Goal: Task Accomplishment & Management: Complete application form

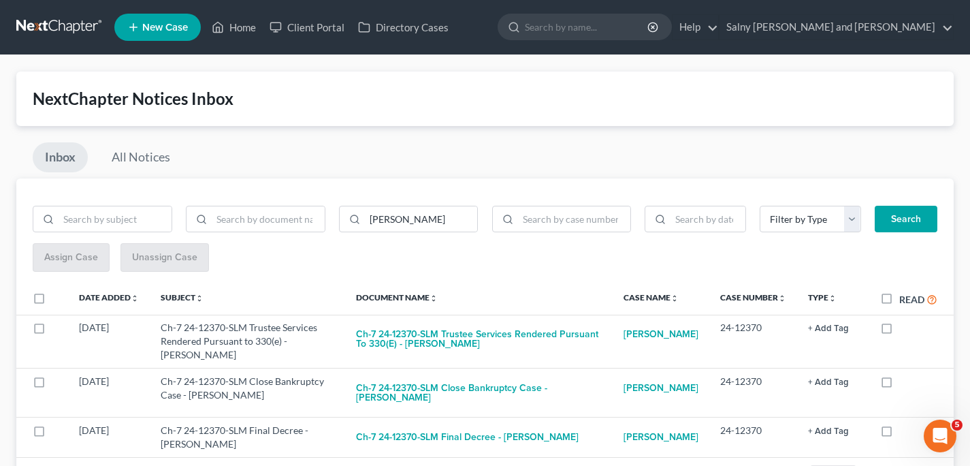
click at [57, 26] on link at bounding box center [59, 27] width 87 height 25
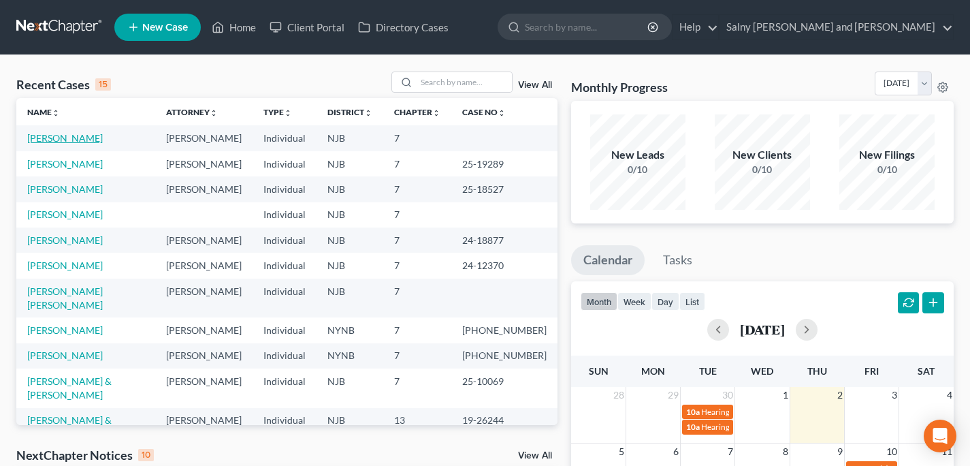
click at [49, 138] on link "[PERSON_NAME]" at bounding box center [65, 138] width 76 height 12
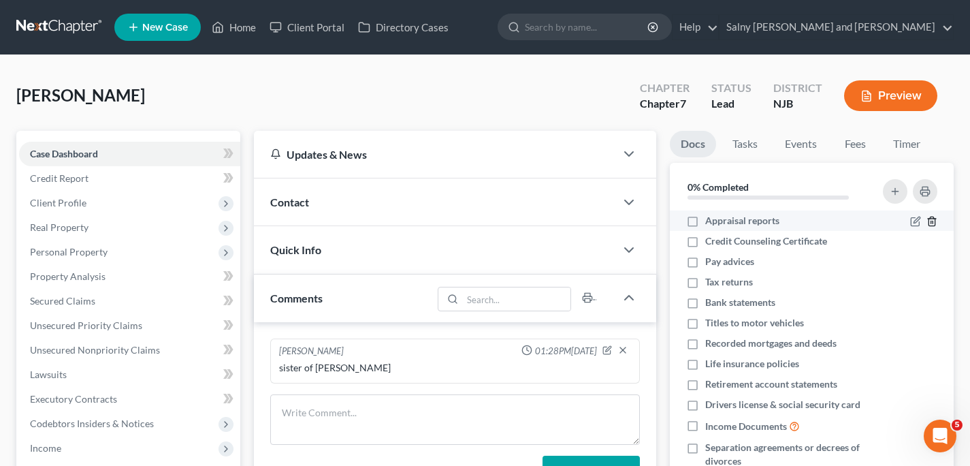
click at [927, 221] on icon "button" at bounding box center [932, 221] width 11 height 11
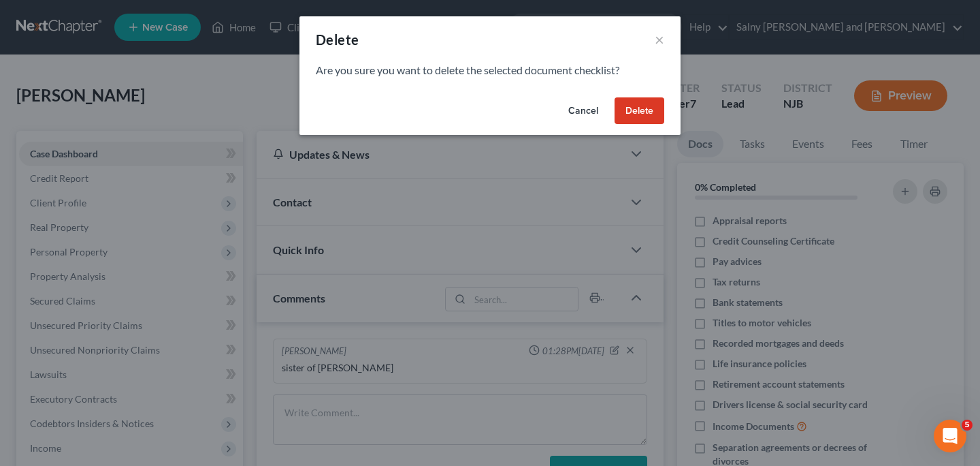
click at [635, 108] on button "Delete" at bounding box center [640, 110] width 50 height 27
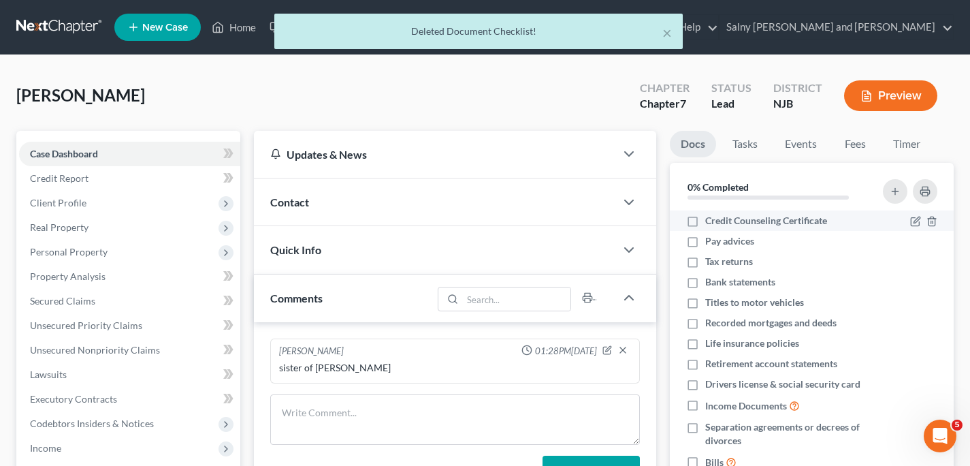
click at [705, 222] on label "Credit Counseling Certificate" at bounding box center [766, 221] width 122 height 14
click at [711, 222] on input "Credit Counseling Certificate" at bounding box center [715, 218] width 9 height 9
checkbox input "true"
click at [705, 245] on label "Pay advices" at bounding box center [729, 241] width 49 height 14
click at [711, 243] on input "Pay advices" at bounding box center [715, 238] width 9 height 9
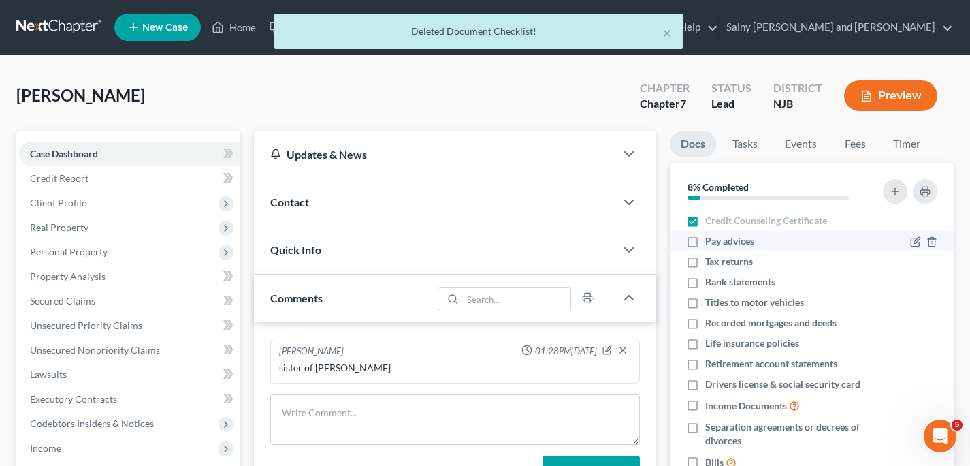
checkbox input "true"
click at [705, 266] on label "Tax returns" at bounding box center [729, 262] width 48 height 14
click at [711, 263] on input "Tax returns" at bounding box center [715, 259] width 9 height 9
checkbox input "true"
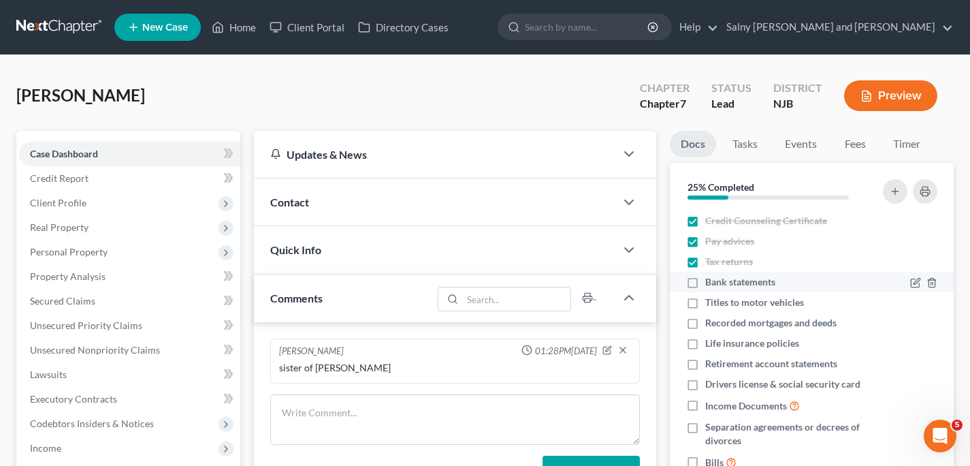
click at [705, 282] on label "Bank statements" at bounding box center [740, 282] width 70 height 14
click at [711, 282] on input "Bank statements" at bounding box center [715, 279] width 9 height 9
checkbox input "true"
click at [927, 322] on icon "button" at bounding box center [932, 323] width 11 height 11
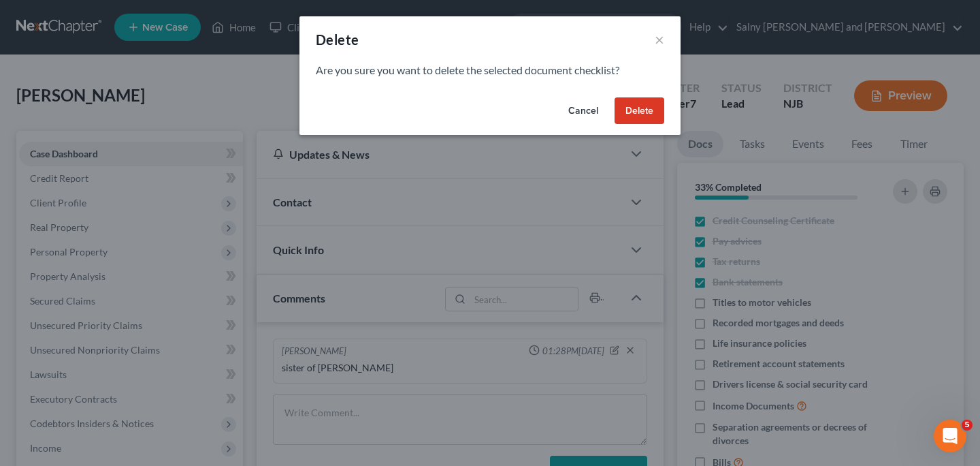
click at [633, 113] on button "Delete" at bounding box center [640, 110] width 50 height 27
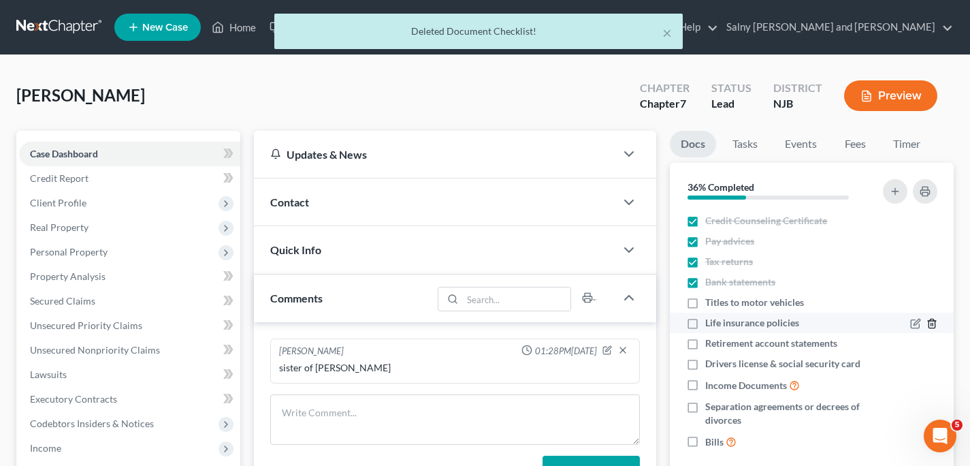
click at [935, 322] on icon "button" at bounding box center [932, 323] width 6 height 9
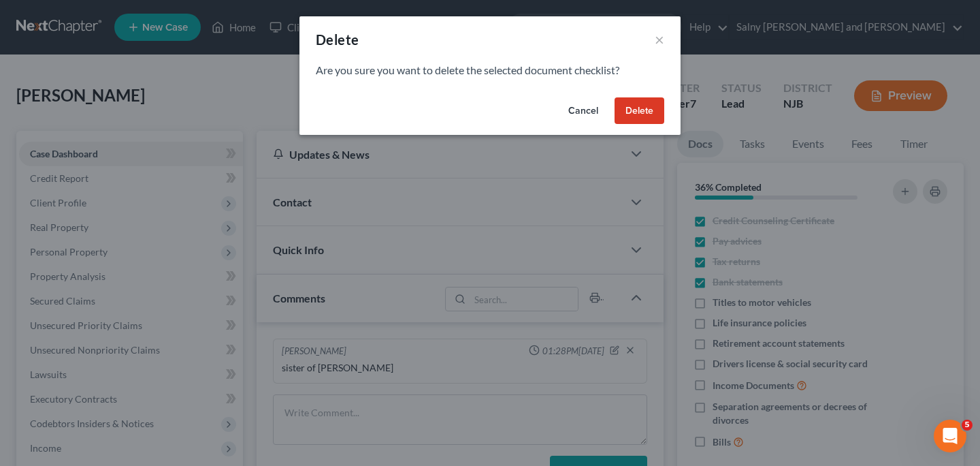
click at [637, 112] on button "Delete" at bounding box center [640, 110] width 50 height 27
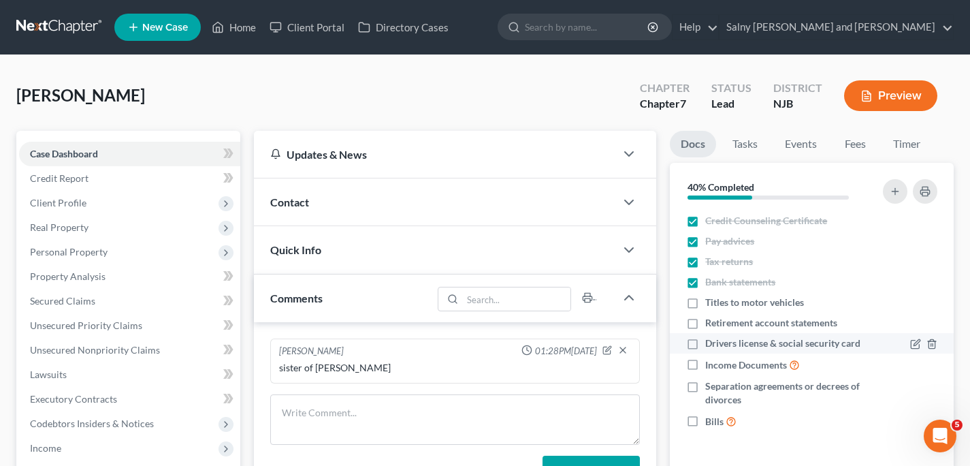
click at [705, 342] on label "Drivers license & social security card" at bounding box center [782, 343] width 155 height 14
click at [711, 342] on input "Drivers license & social security card" at bounding box center [715, 340] width 9 height 9
checkbox input "true"
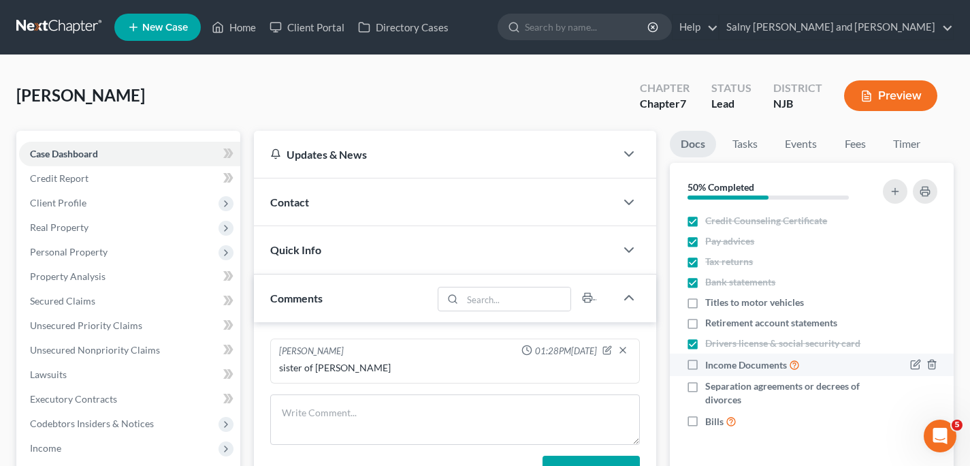
click at [705, 364] on label "Income Documents" at bounding box center [752, 365] width 95 height 16
click at [711, 364] on input "Income Documents" at bounding box center [715, 361] width 9 height 9
checkbox input "true"
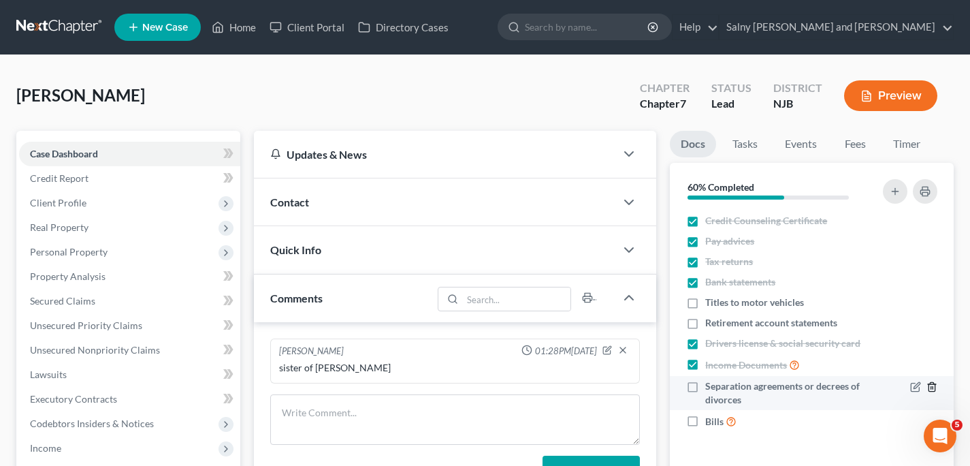
click at [932, 385] on icon "button" at bounding box center [932, 386] width 11 height 11
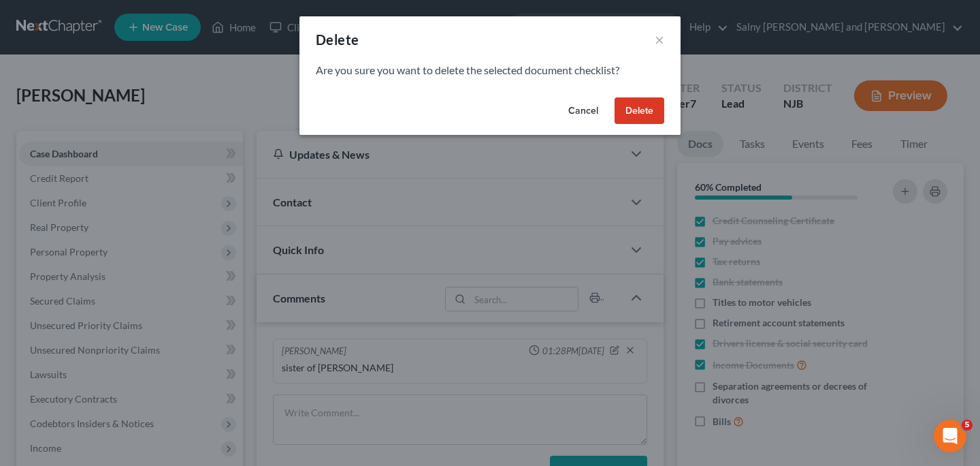
click at [632, 111] on button "Delete" at bounding box center [640, 110] width 50 height 27
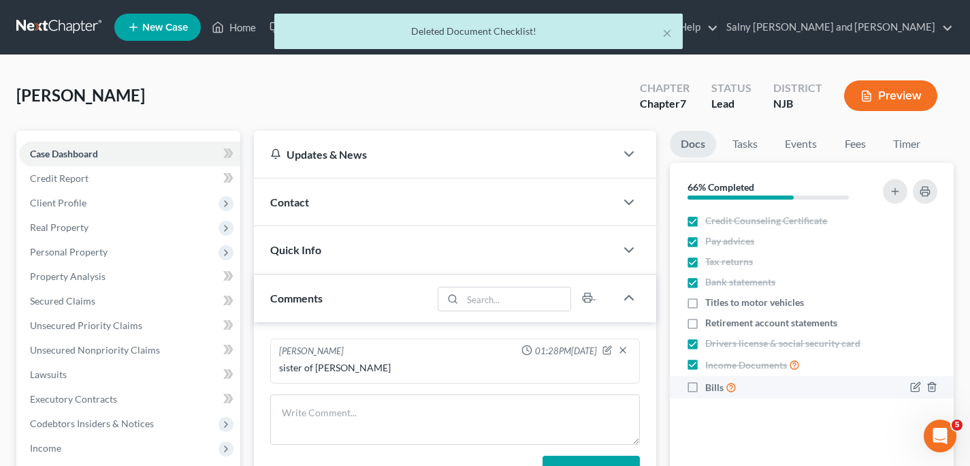
click at [705, 387] on label "Bills" at bounding box center [720, 387] width 31 height 16
click at [711, 387] on input "Bills" at bounding box center [715, 383] width 9 height 9
checkbox input "true"
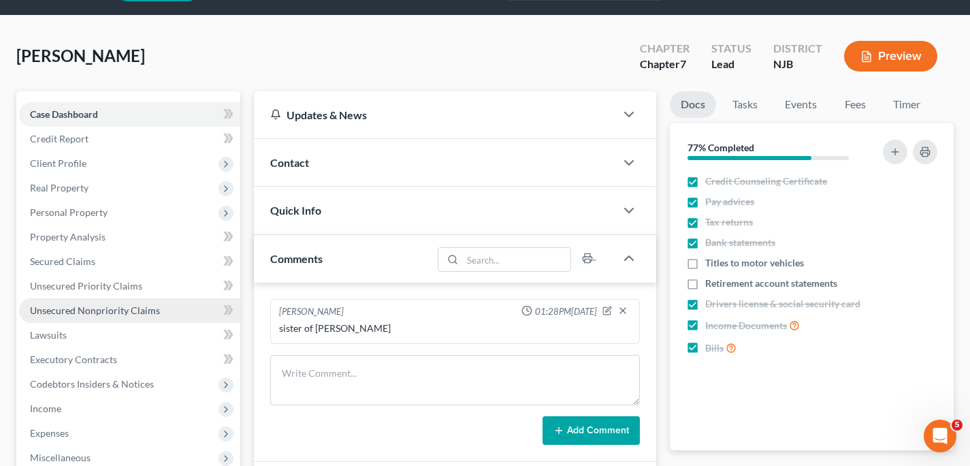
scroll to position [59, 0]
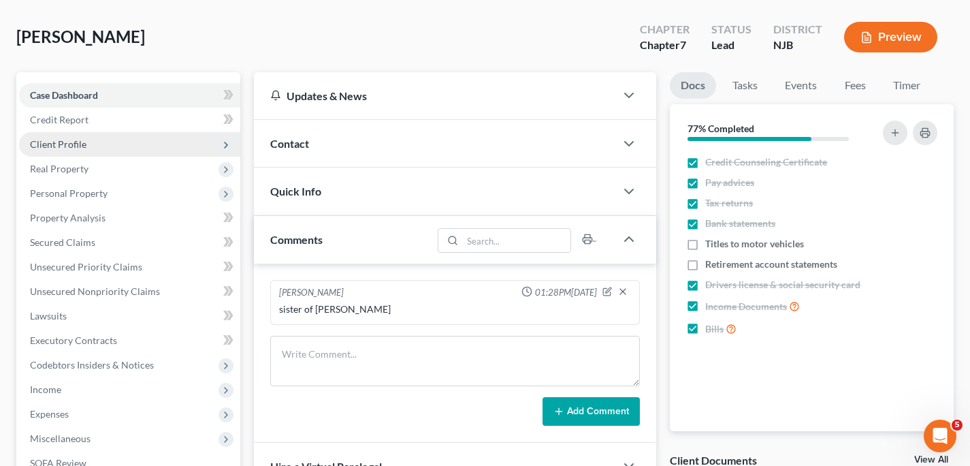
click at [157, 143] on span "Client Profile" at bounding box center [129, 144] width 221 height 25
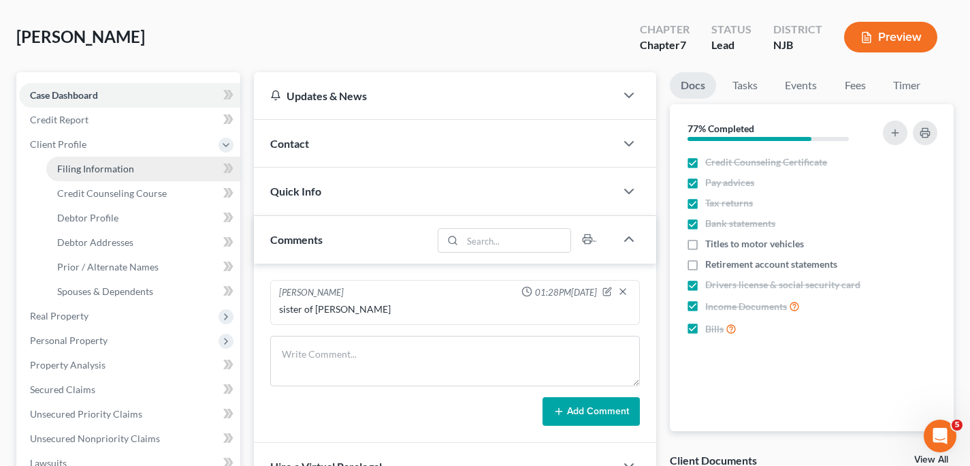
click at [213, 165] on link "Filing Information" at bounding box center [143, 169] width 194 height 25
select select "1"
select select "0"
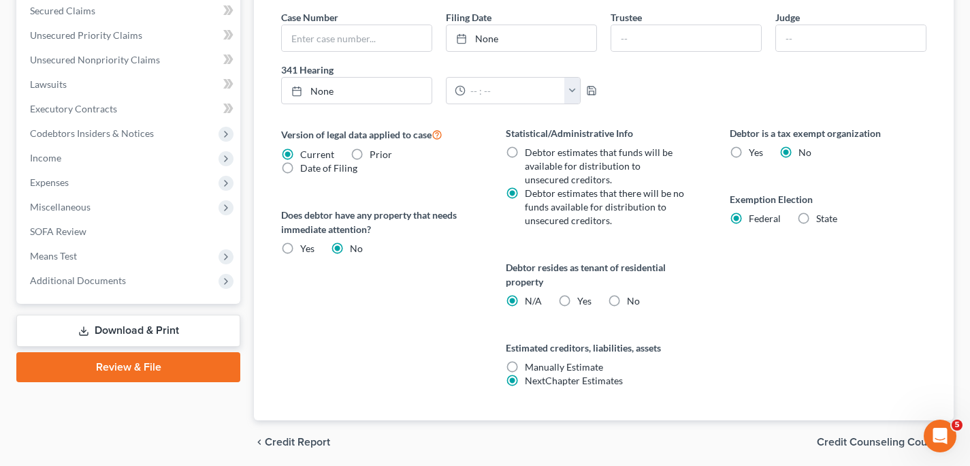
scroll to position [486, 0]
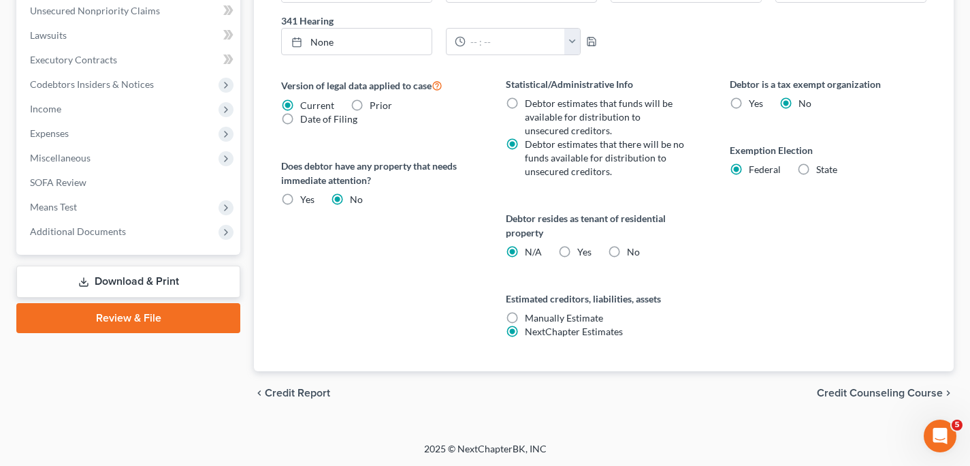
click at [842, 389] on span "Credit Counseling Course" at bounding box center [880, 392] width 126 height 11
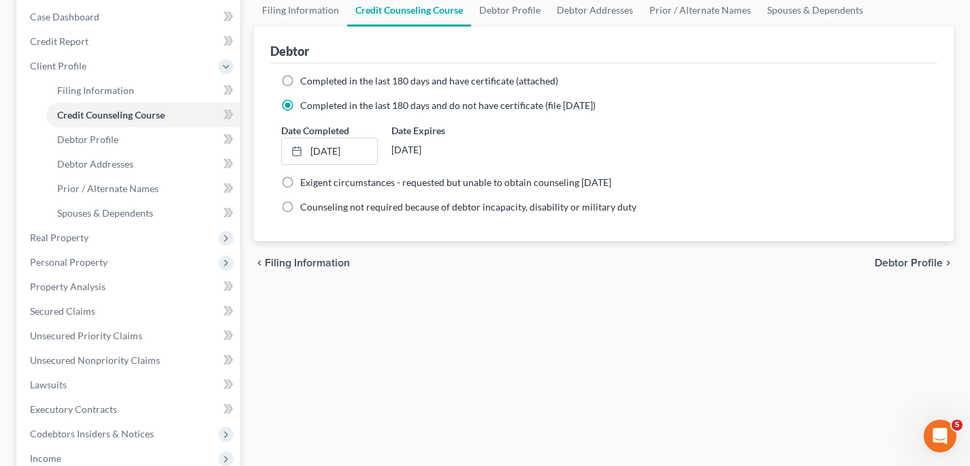
scroll to position [133, 0]
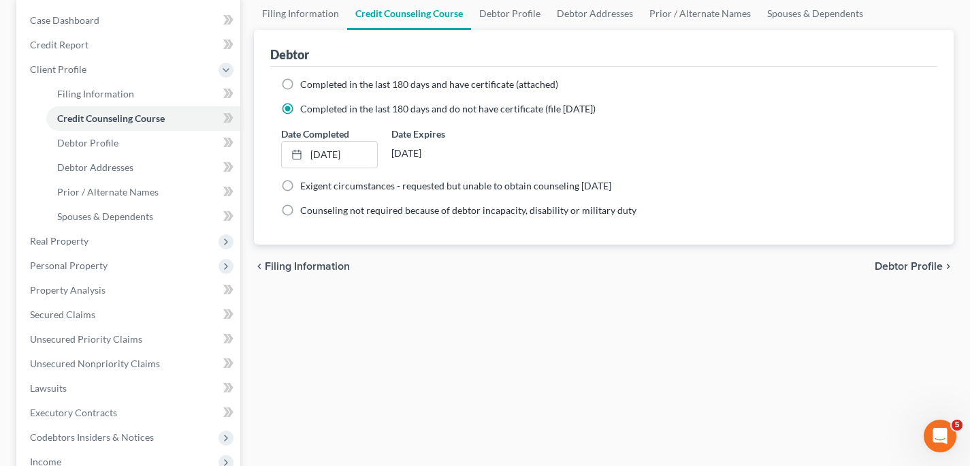
click at [923, 261] on span "Debtor Profile" at bounding box center [909, 266] width 68 height 11
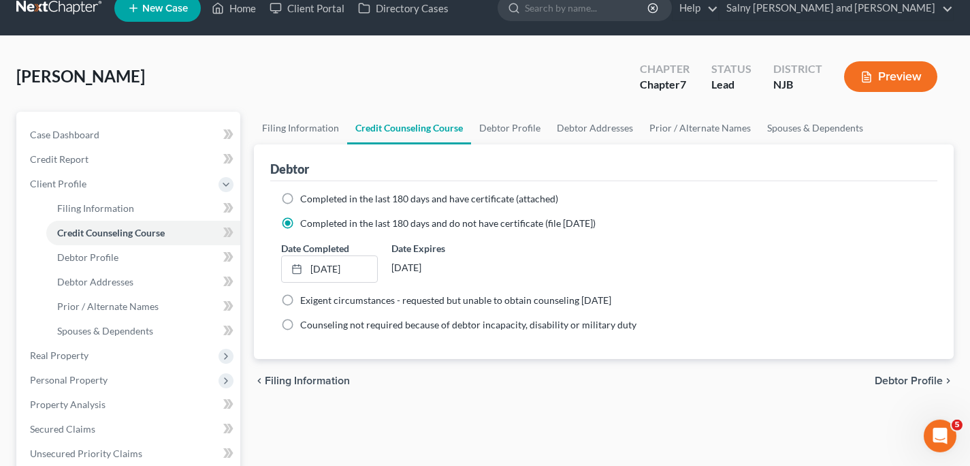
select select "0"
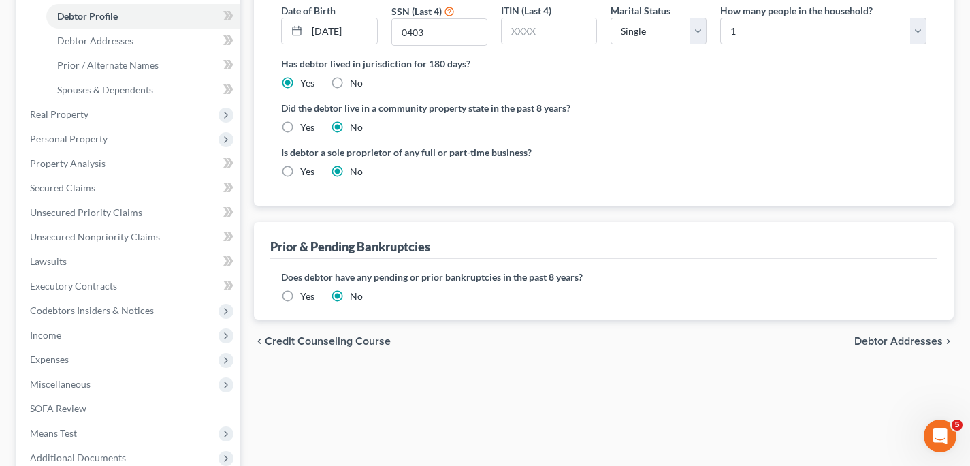
scroll to position [261, 0]
click at [916, 342] on span "Debtor Addresses" at bounding box center [898, 340] width 89 height 11
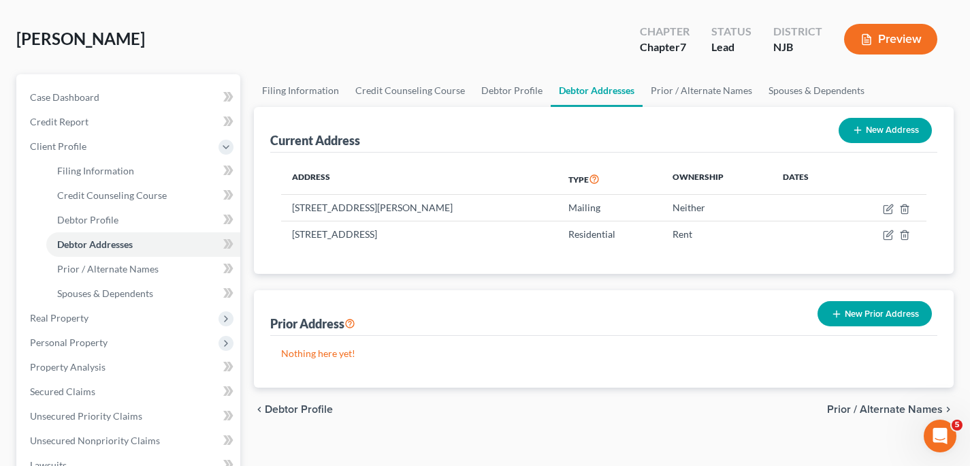
scroll to position [60, 0]
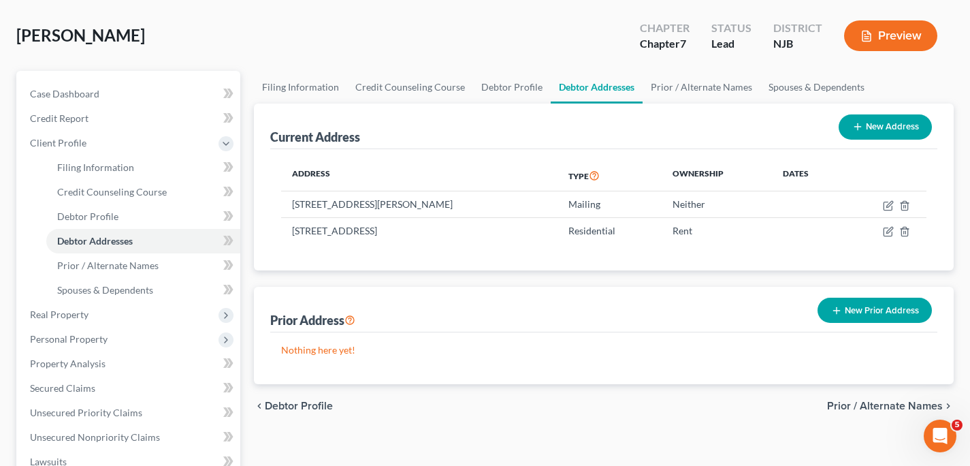
click at [901, 404] on span "Prior / Alternate Names" at bounding box center [885, 405] width 116 height 11
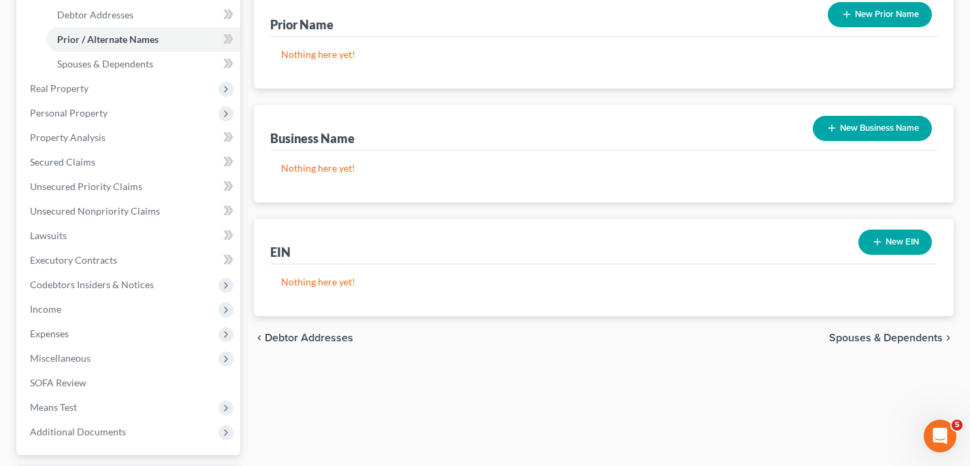
scroll to position [306, 0]
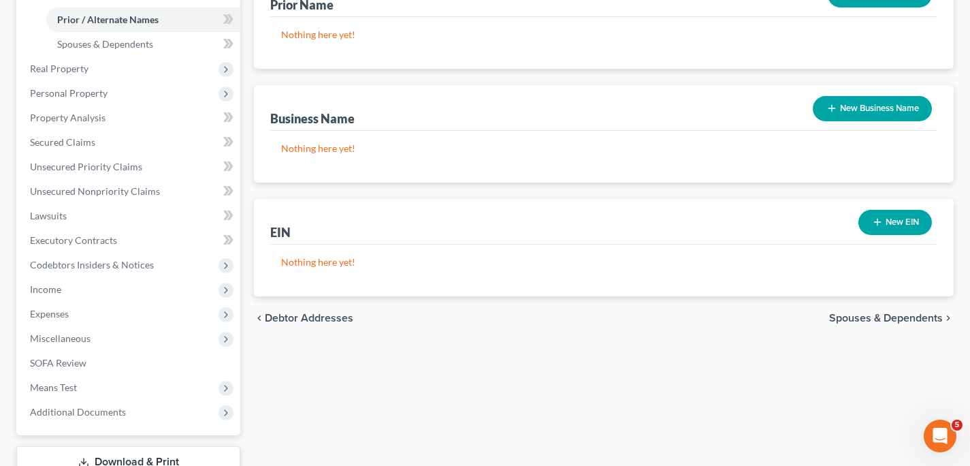
click at [922, 315] on span "Spouses & Dependents" at bounding box center [886, 317] width 114 height 11
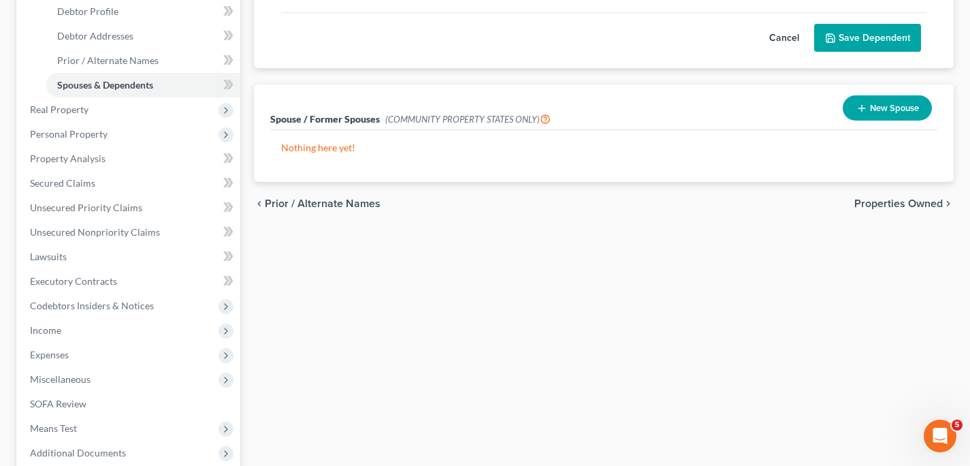
scroll to position [270, 0]
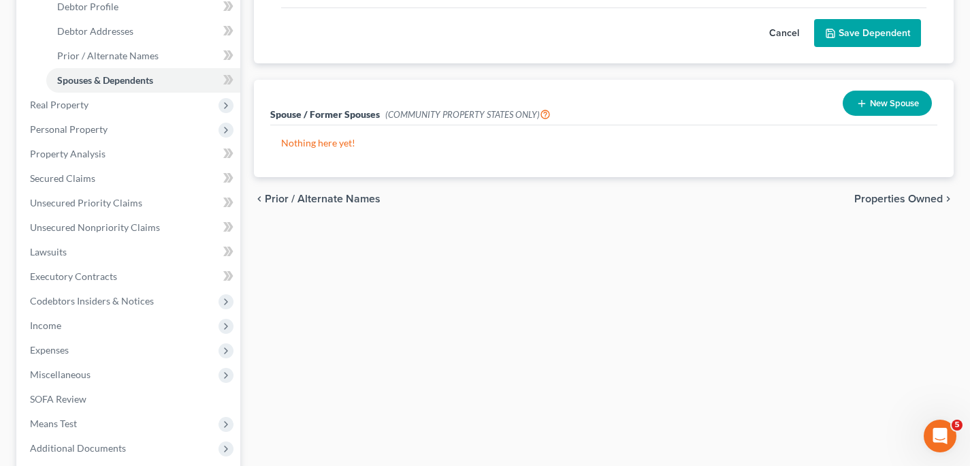
click at [895, 199] on span "Properties Owned" at bounding box center [898, 198] width 89 height 11
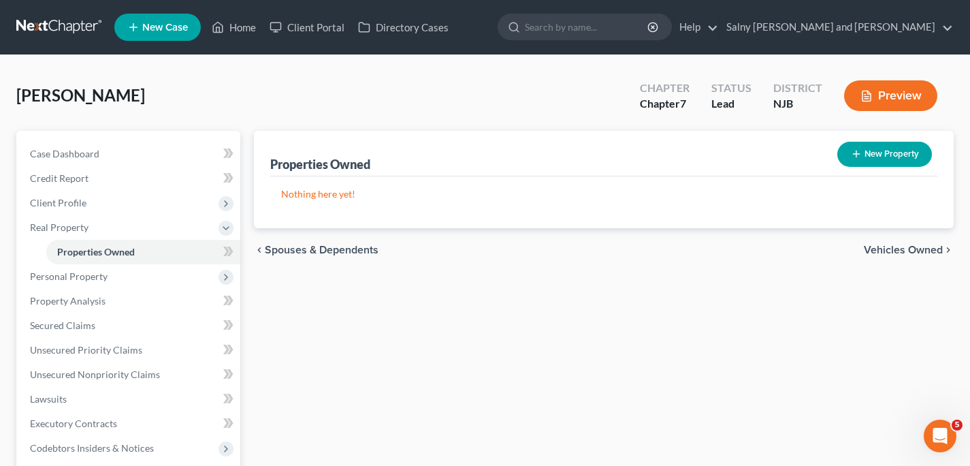
click at [893, 250] on span "Vehicles Owned" at bounding box center [903, 249] width 79 height 11
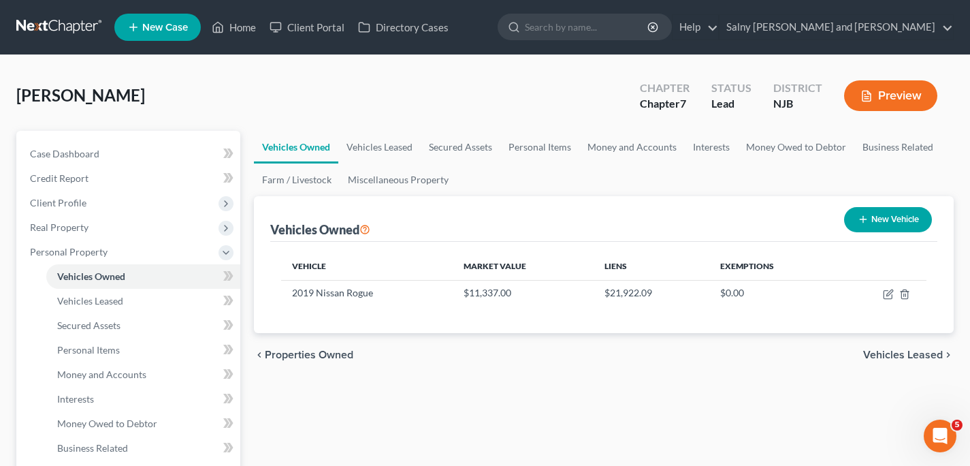
click at [880, 353] on span "Vehicles Leased" at bounding box center [903, 354] width 80 height 11
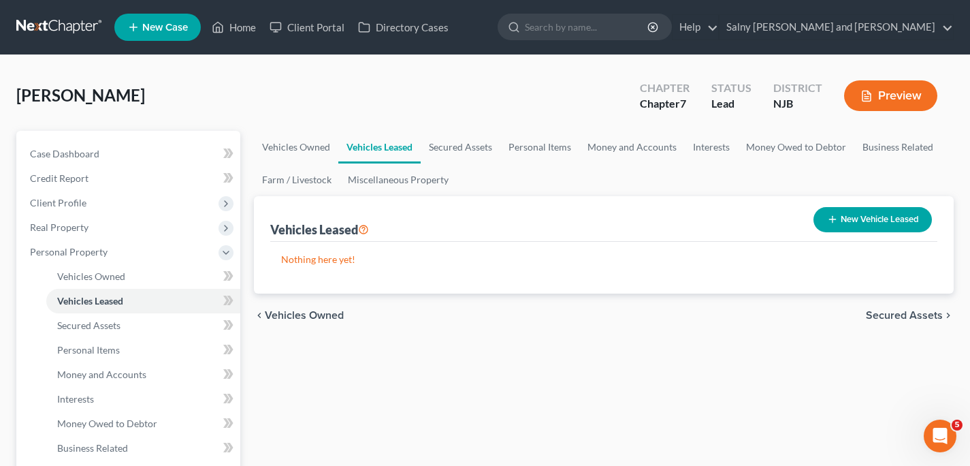
click at [895, 313] on span "Secured Assets" at bounding box center [904, 315] width 77 height 11
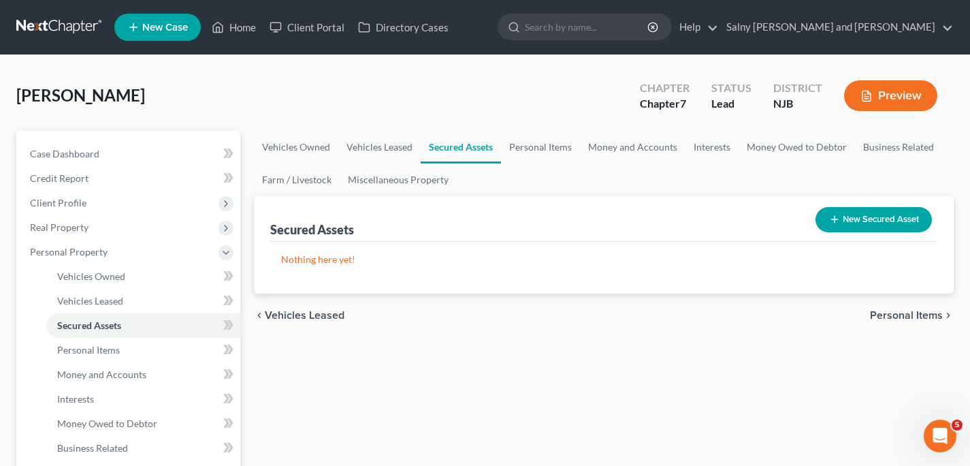
click at [895, 313] on span "Personal Items" at bounding box center [906, 315] width 73 height 11
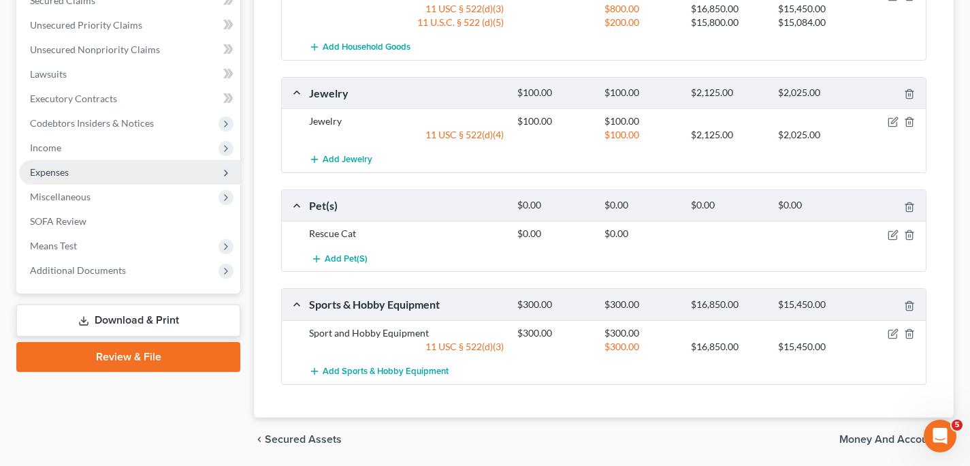
scroll to position [545, 0]
click at [865, 440] on span "Money and Accounts" at bounding box center [890, 439] width 103 height 11
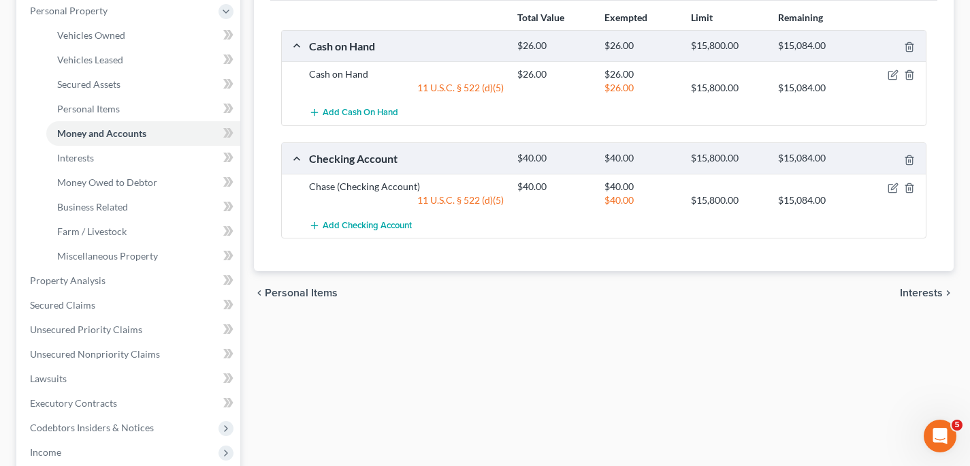
scroll to position [259, 0]
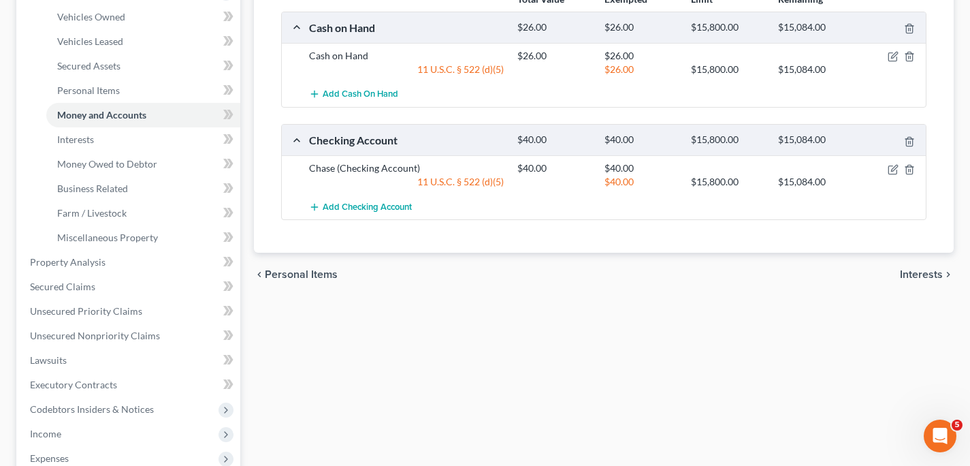
click at [926, 274] on span "Interests" at bounding box center [921, 274] width 43 height 11
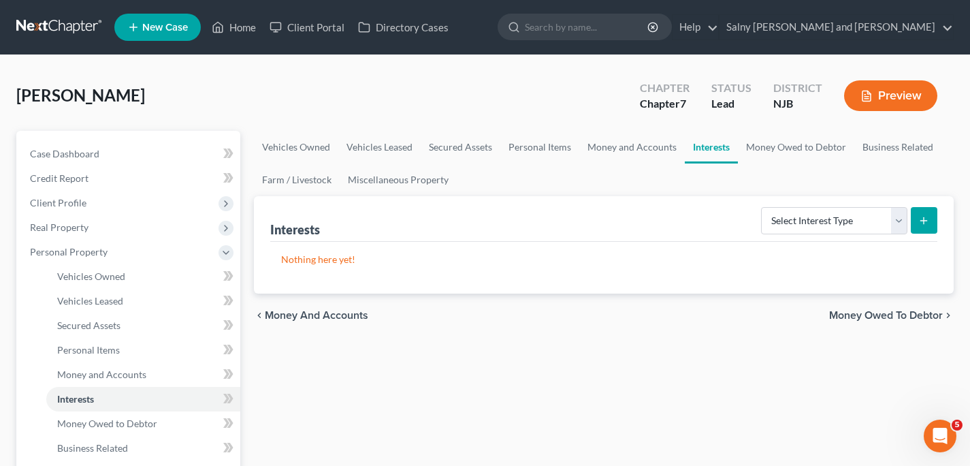
click at [912, 315] on span "Money Owed to Debtor" at bounding box center [886, 315] width 114 height 11
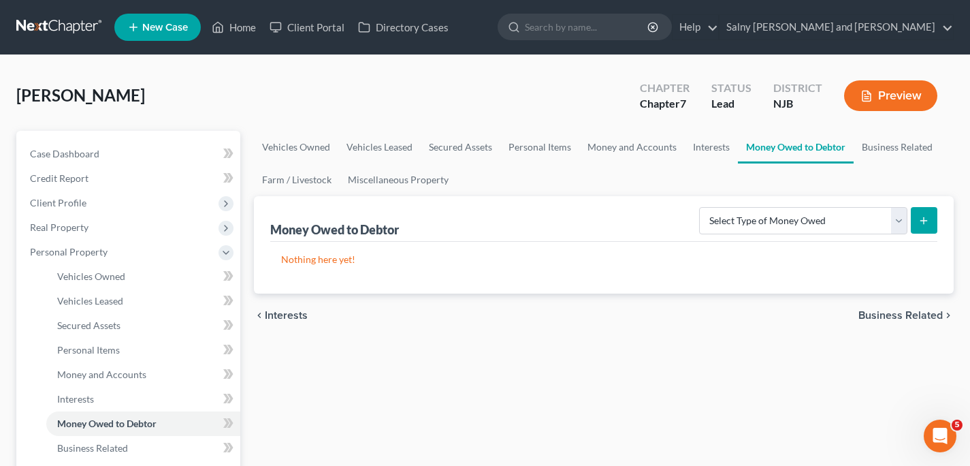
click at [912, 315] on span "Business Related" at bounding box center [900, 315] width 84 height 11
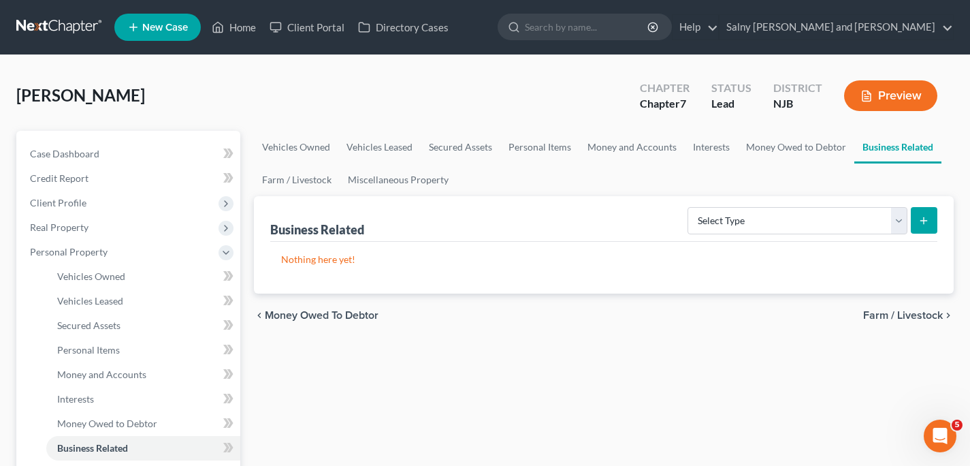
click at [912, 315] on span "Farm / Livestock" at bounding box center [903, 315] width 80 height 11
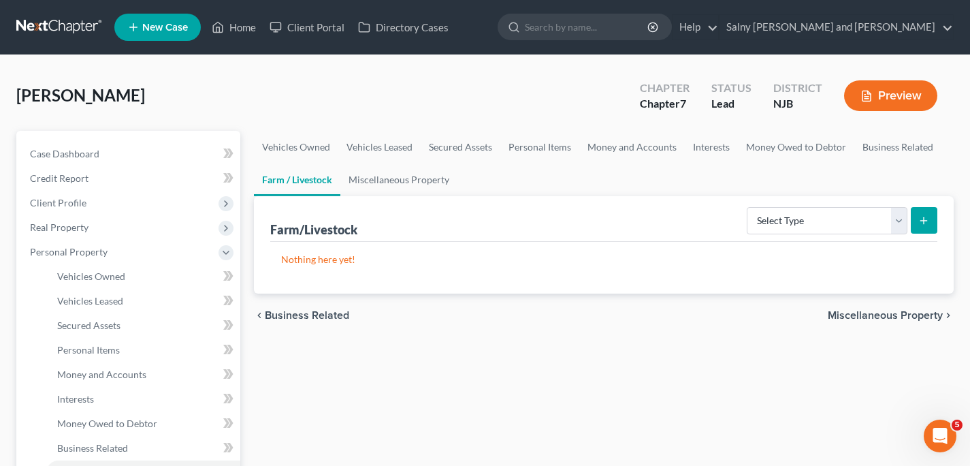
click at [912, 315] on span "Miscellaneous Property" at bounding box center [885, 315] width 115 height 11
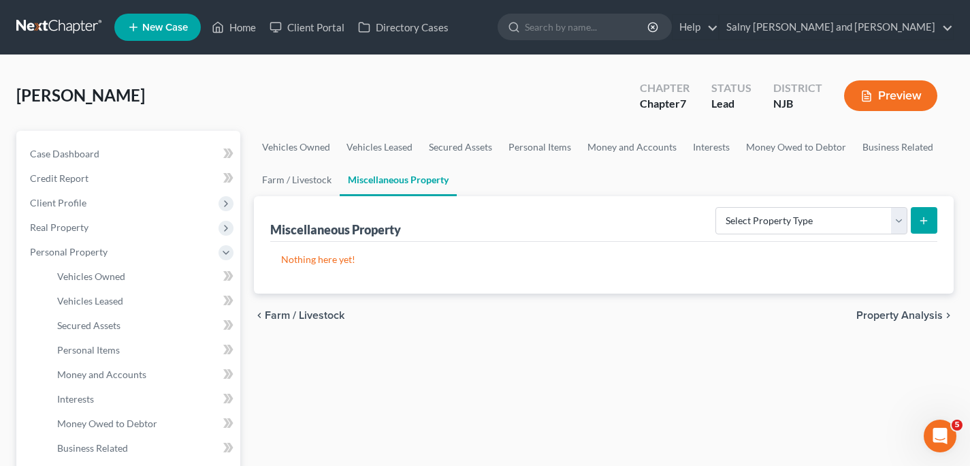
click at [912, 315] on span "Property Analysis" at bounding box center [899, 315] width 86 height 11
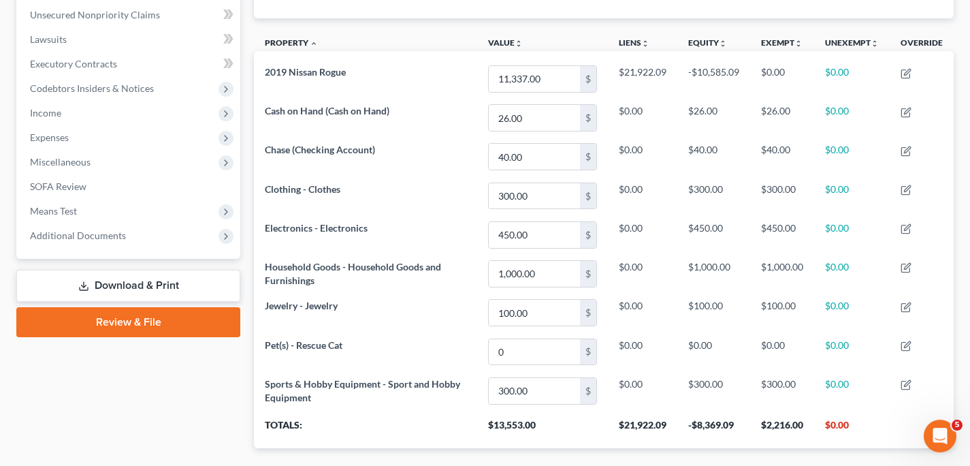
scroll to position [413, 0]
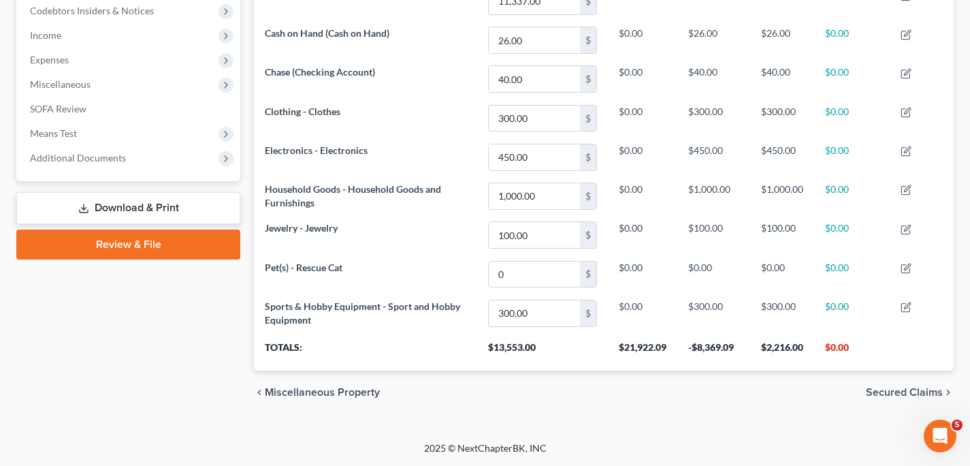
click at [904, 394] on span "Secured Claims" at bounding box center [904, 392] width 77 height 11
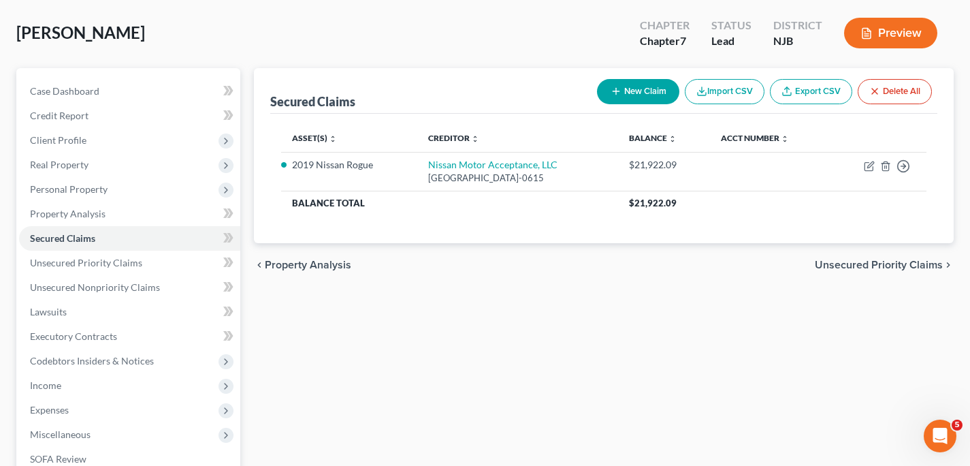
scroll to position [7, 0]
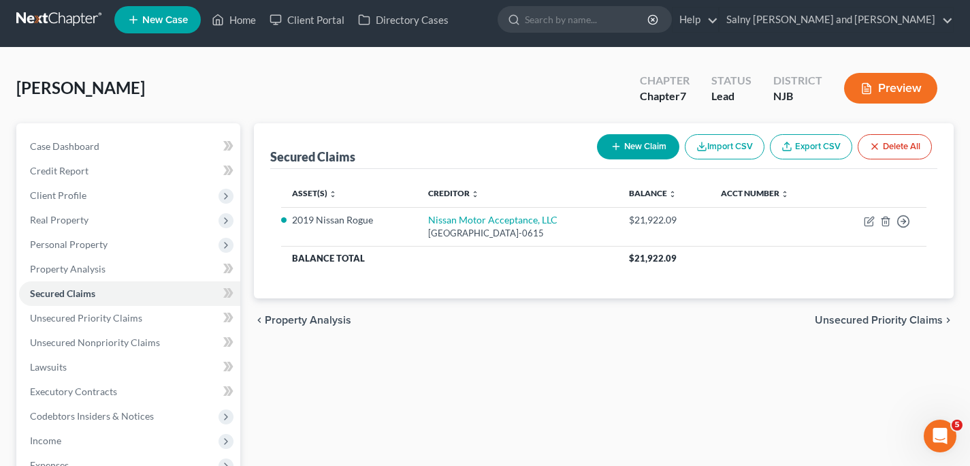
click at [301, 320] on span "Property Analysis" at bounding box center [308, 320] width 86 height 11
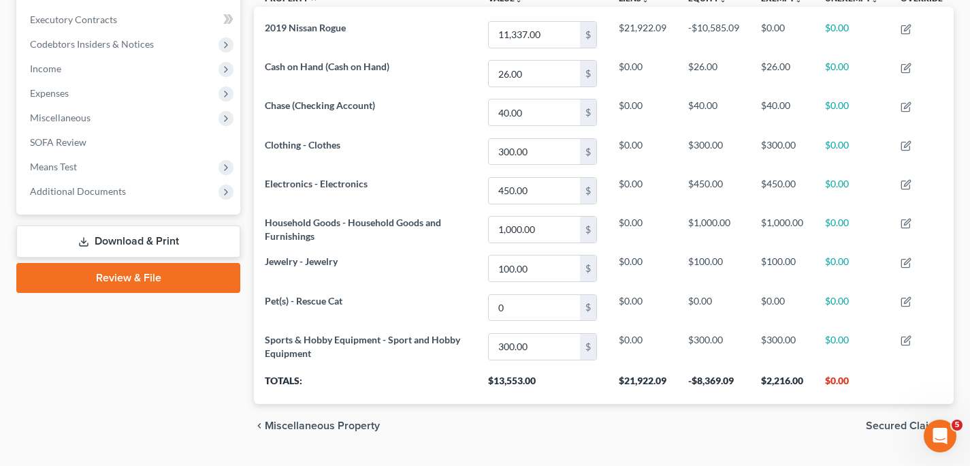
click at [894, 427] on span "Secured Claims" at bounding box center [904, 425] width 77 height 11
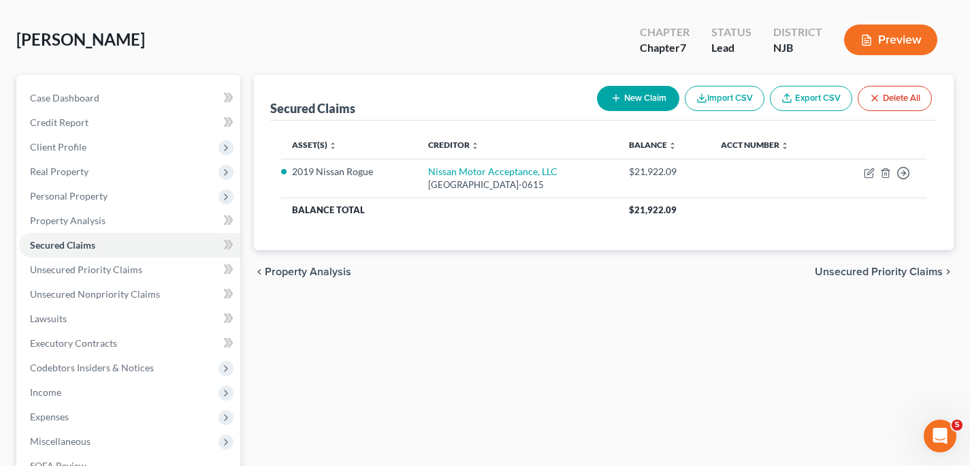
scroll to position [18, 0]
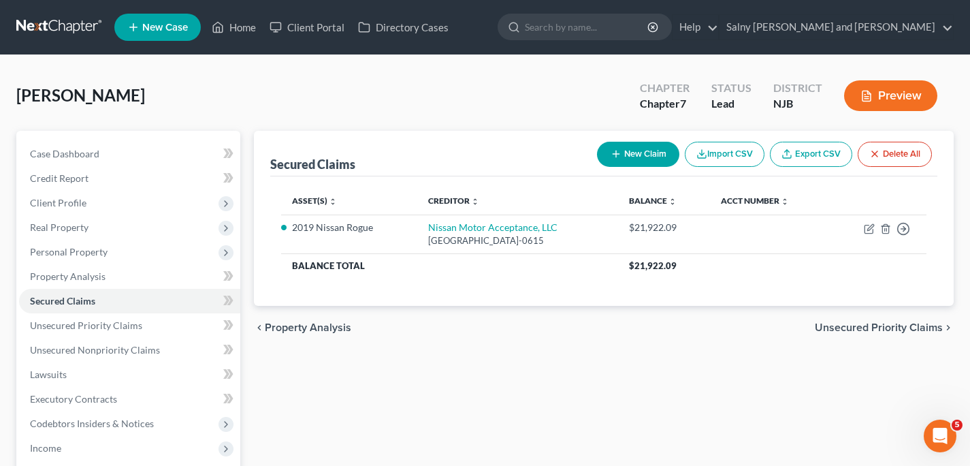
click at [891, 327] on span "Unsecured Priority Claims" at bounding box center [879, 327] width 128 height 11
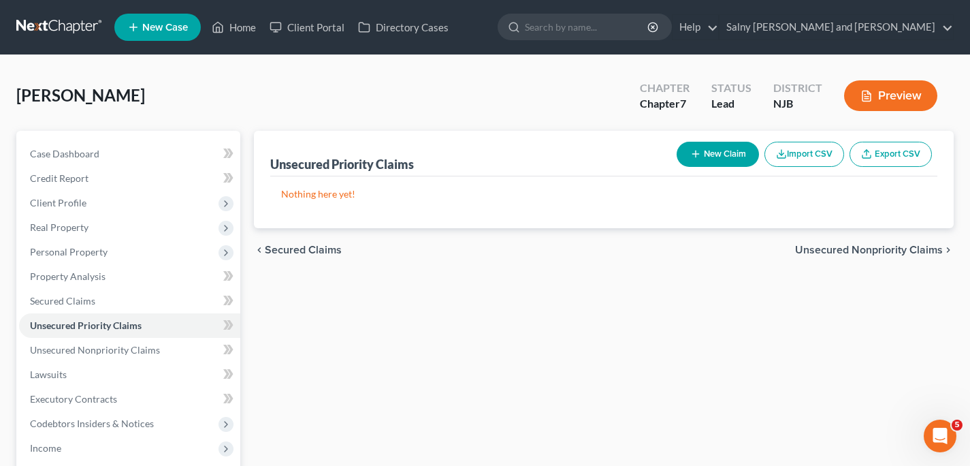
click at [846, 246] on span "Unsecured Nonpriority Claims" at bounding box center [869, 249] width 148 height 11
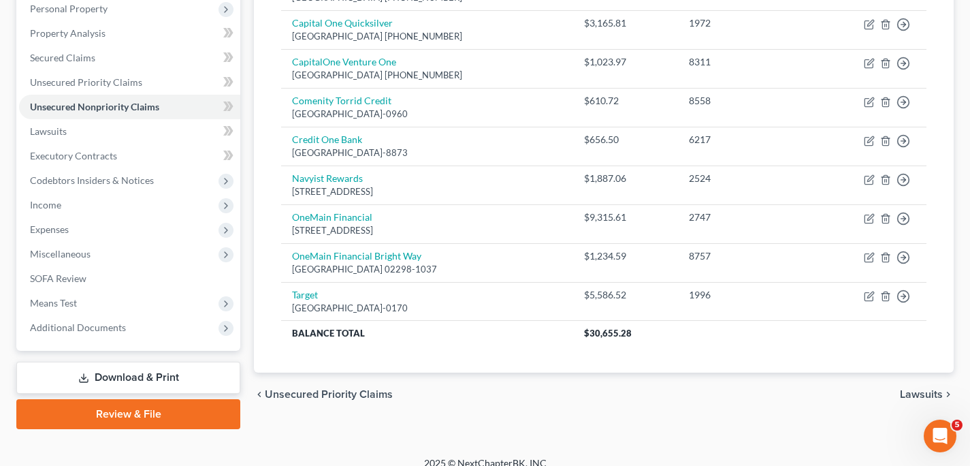
click at [922, 393] on span "Lawsuits" at bounding box center [921, 394] width 43 height 11
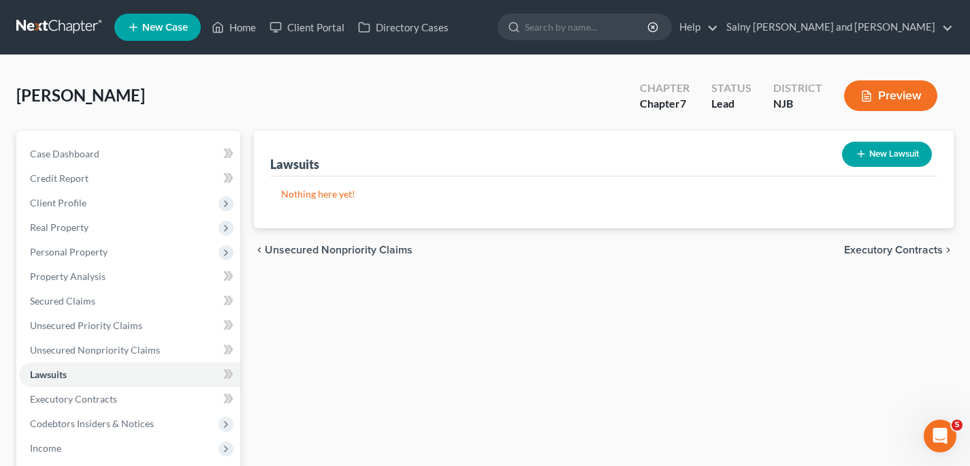
click at [870, 251] on span "Executory Contracts" at bounding box center [893, 249] width 99 height 11
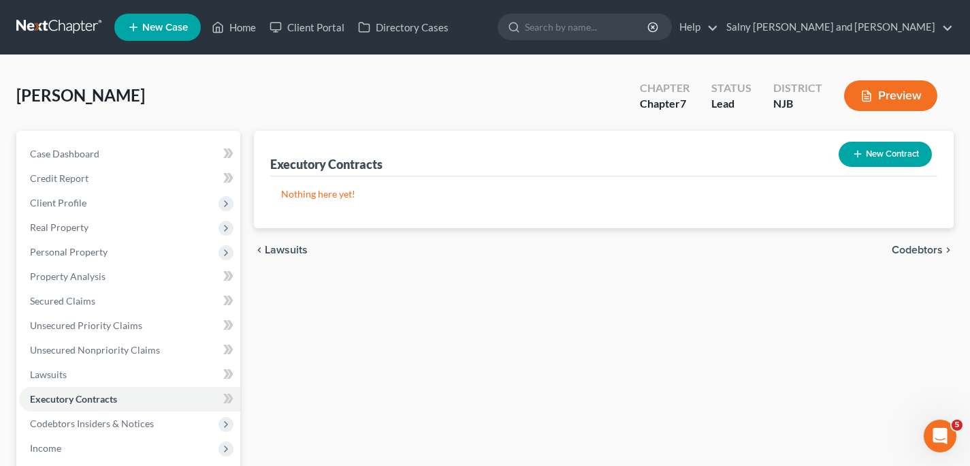
click at [926, 251] on span "Codebtors" at bounding box center [917, 249] width 51 height 11
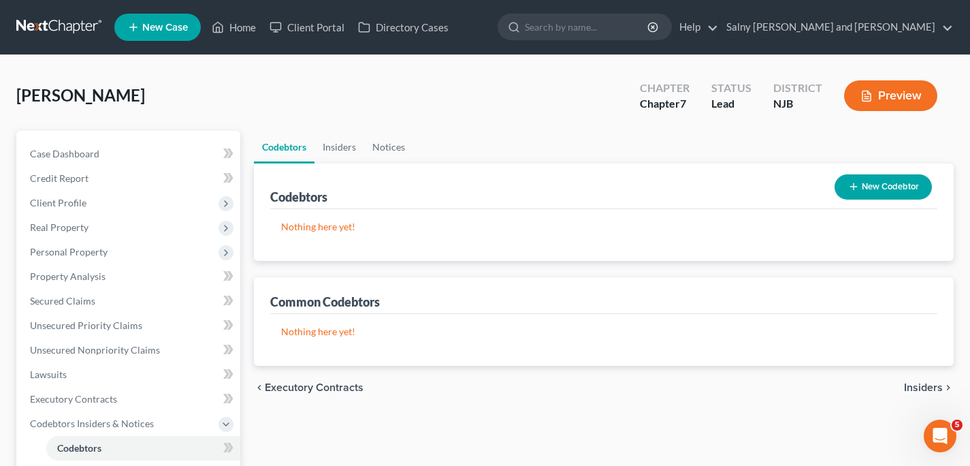
click at [915, 384] on span "Insiders" at bounding box center [923, 387] width 39 height 11
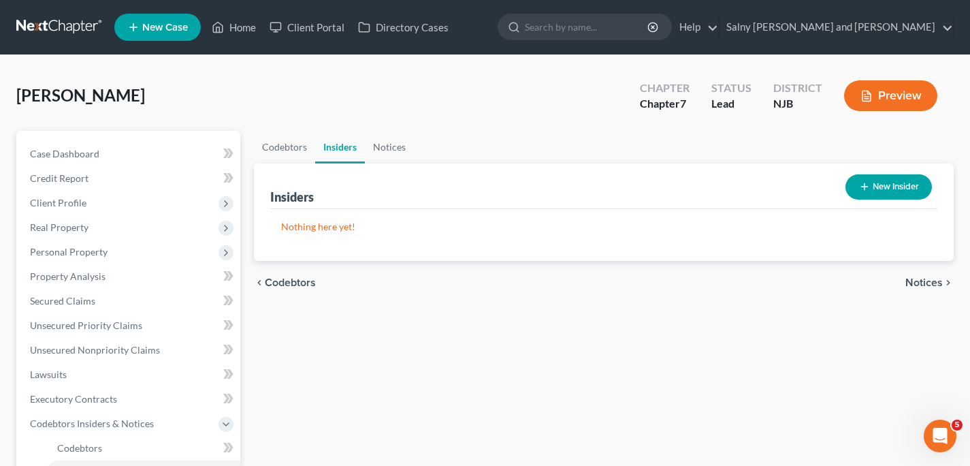
click at [914, 280] on span "Notices" at bounding box center [923, 282] width 37 height 11
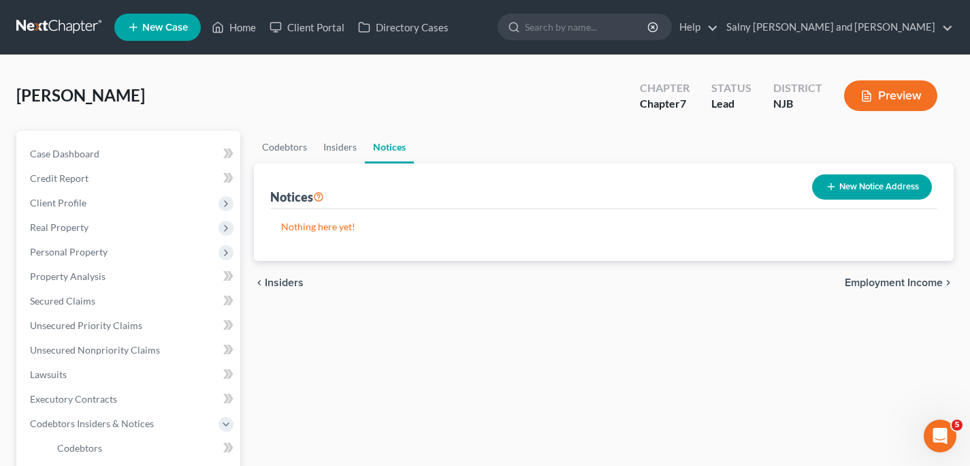
click at [914, 280] on span "Employment Income" at bounding box center [894, 282] width 98 height 11
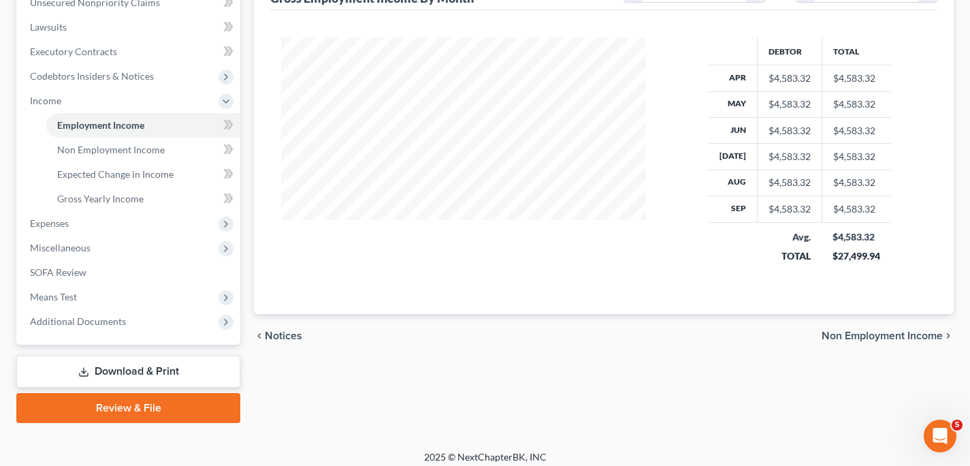
scroll to position [355, 0]
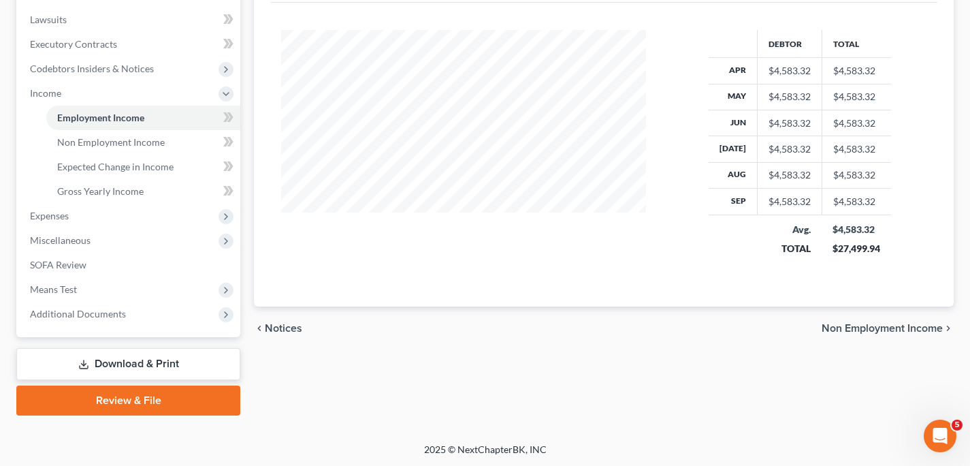
click at [851, 327] on span "Non Employment Income" at bounding box center [882, 328] width 121 height 11
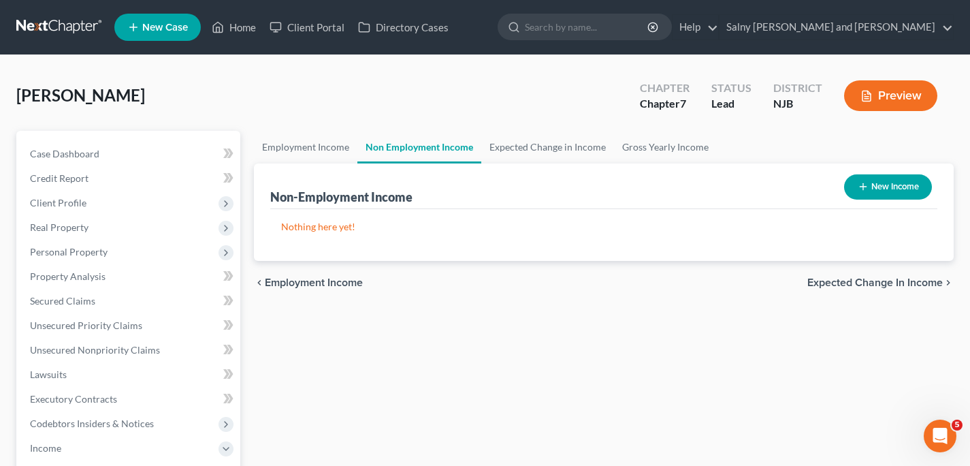
click at [847, 281] on span "Expected Change in Income" at bounding box center [874, 282] width 135 height 11
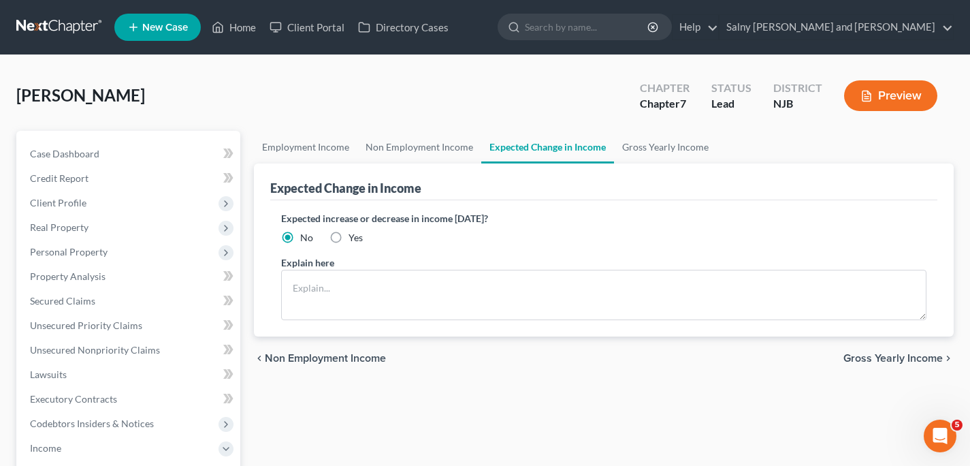
click at [861, 357] on span "Gross Yearly Income" at bounding box center [892, 358] width 99 height 11
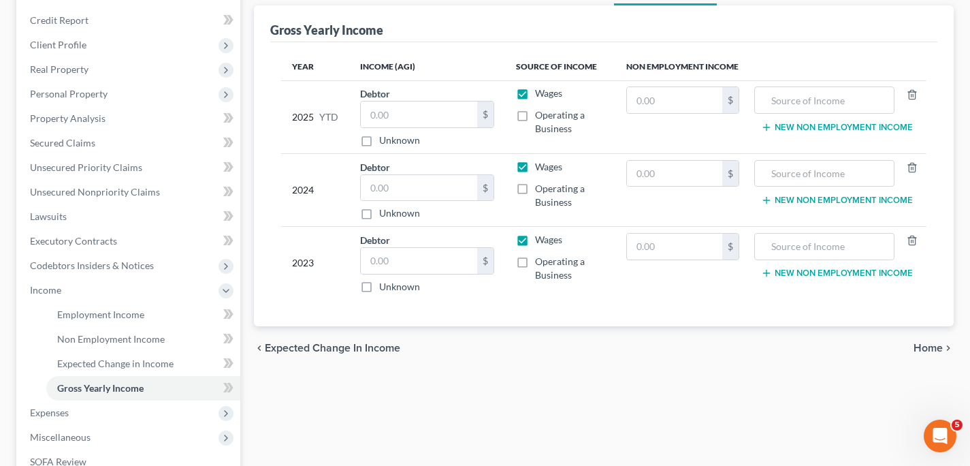
scroll to position [271, 0]
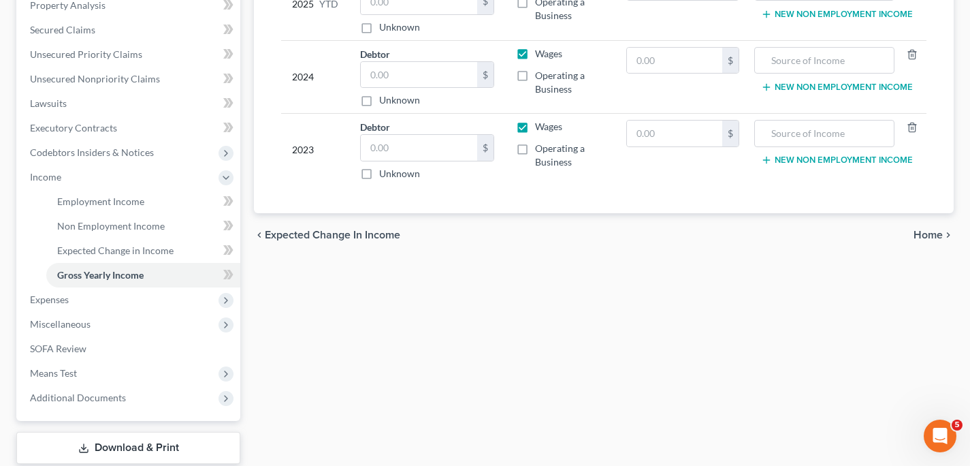
click at [931, 233] on span "Home" at bounding box center [928, 234] width 29 height 11
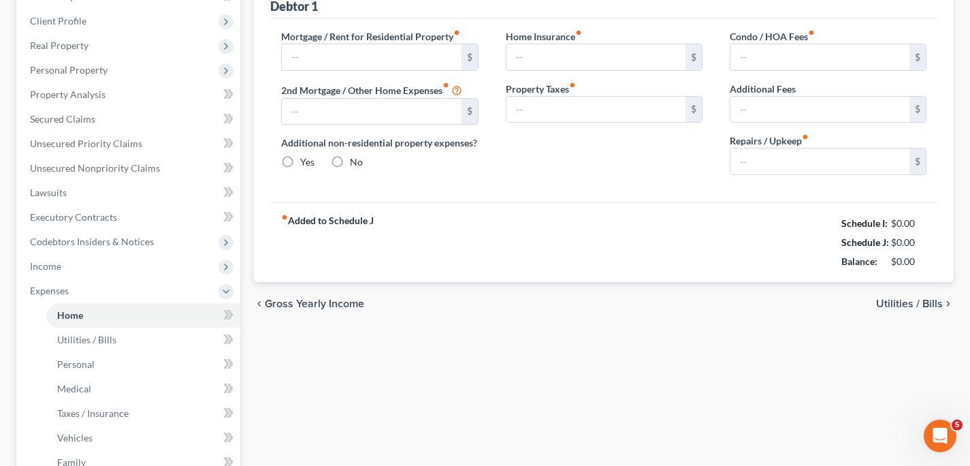
type input "1,550.00"
type input "0.00"
radio input "true"
type input "0.00"
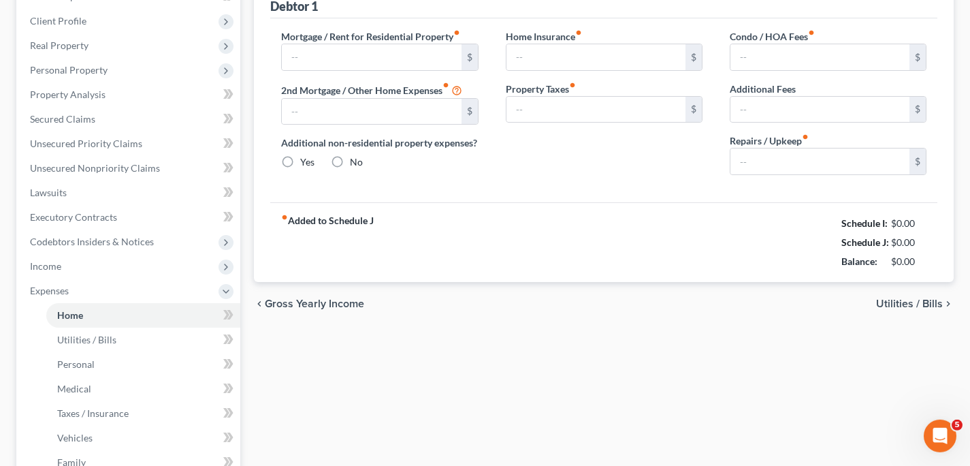
type input "0.00"
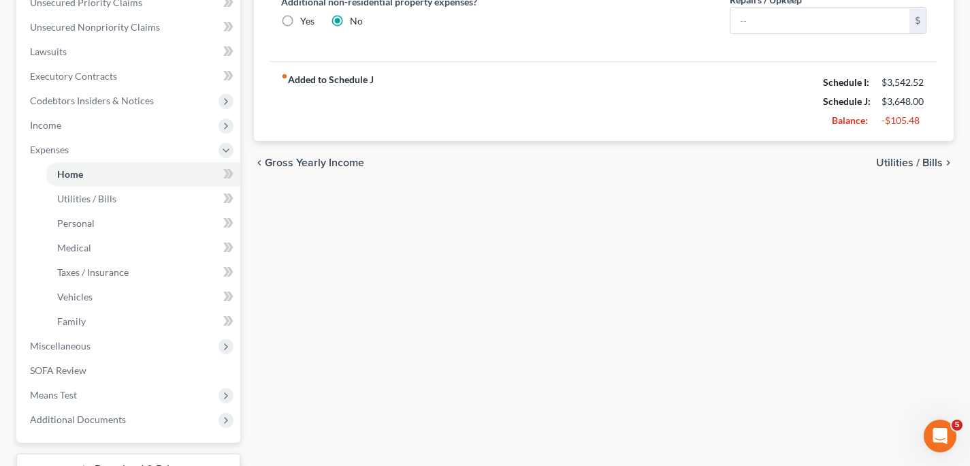
scroll to position [338, 0]
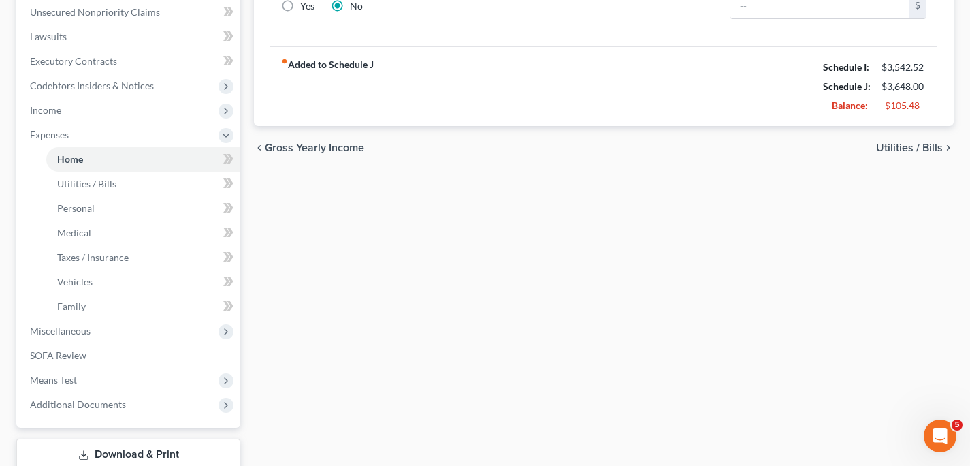
click at [912, 144] on span "Utilities / Bills" at bounding box center [909, 147] width 67 height 11
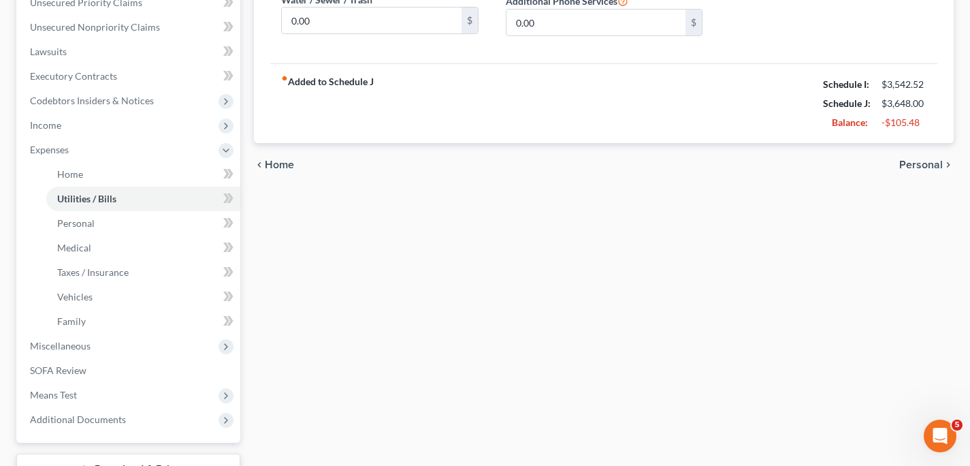
scroll to position [368, 0]
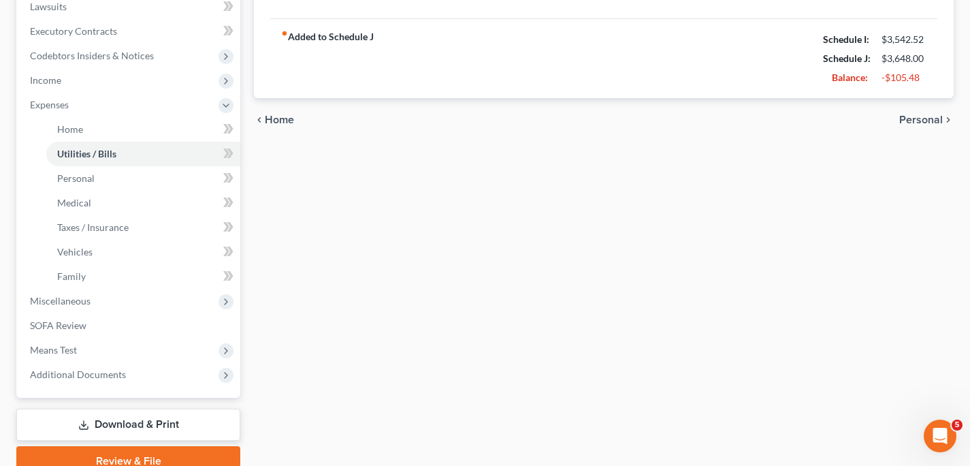
click at [935, 118] on span "Personal" at bounding box center [921, 119] width 44 height 11
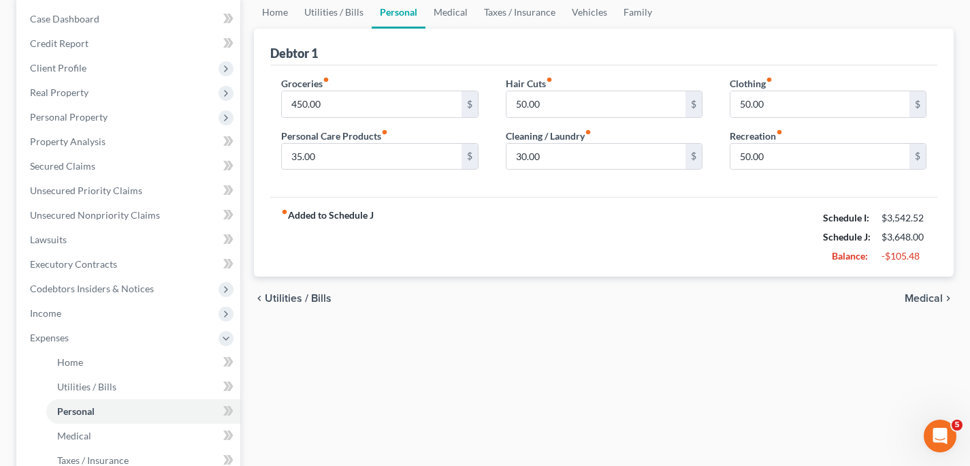
scroll to position [140, 0]
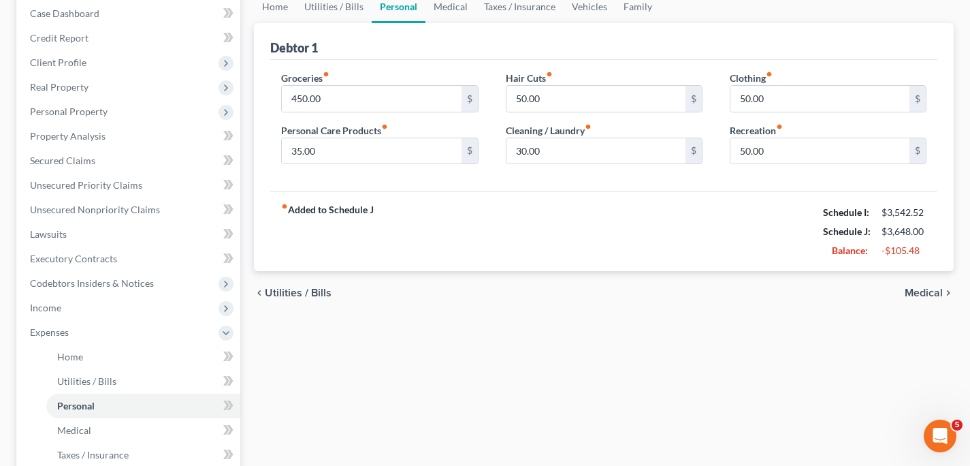
click at [929, 294] on span "Medical" at bounding box center [924, 292] width 38 height 11
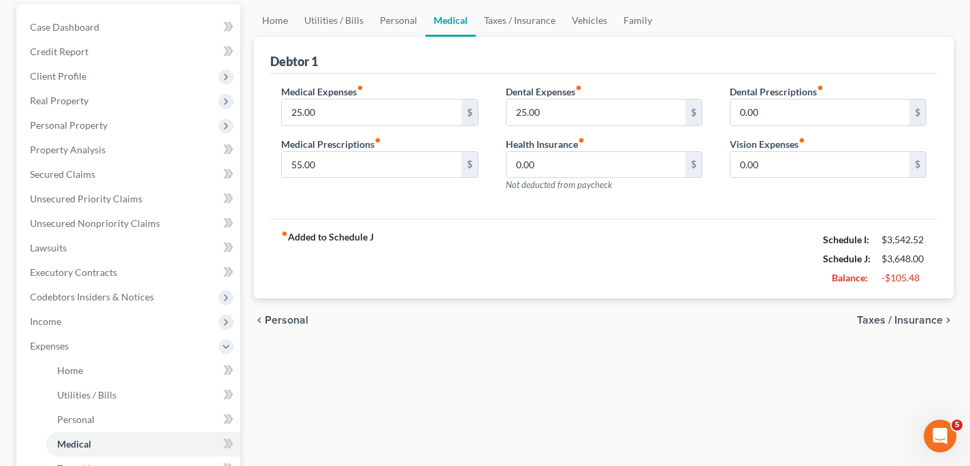
scroll to position [133, 0]
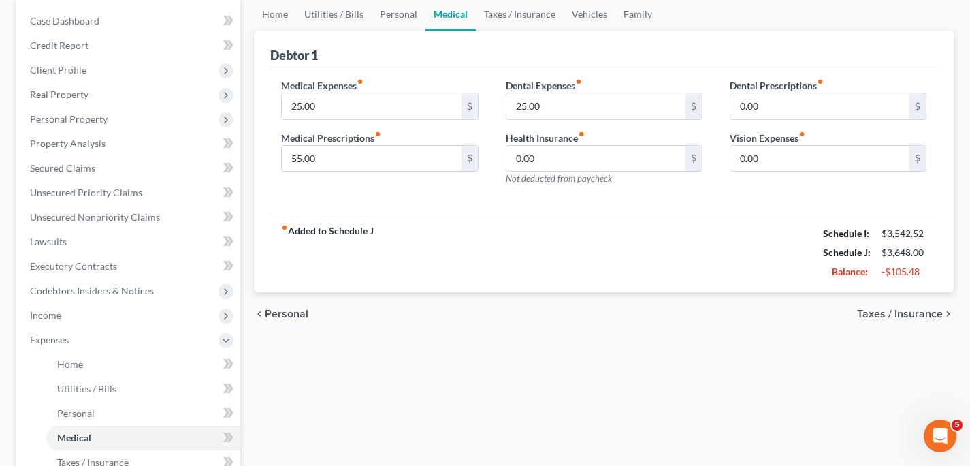
click at [897, 312] on span "Taxes / Insurance" at bounding box center [900, 313] width 86 height 11
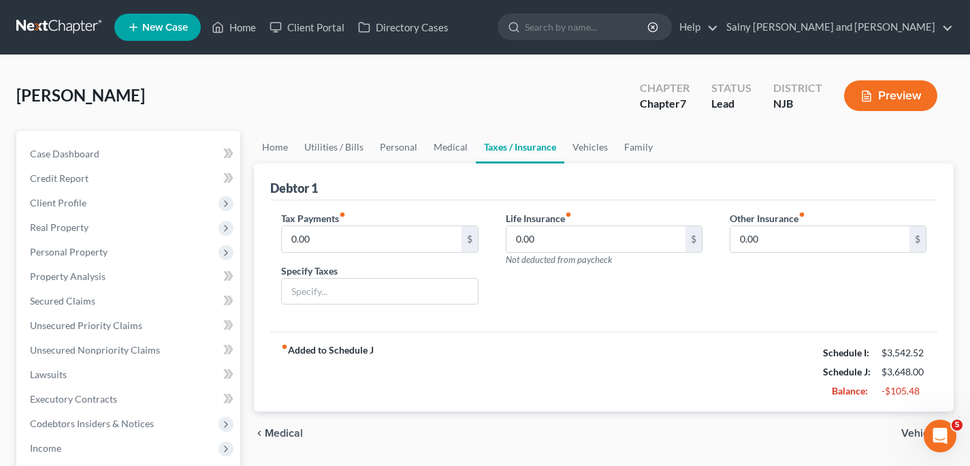
click at [910, 433] on span "Vehicles" at bounding box center [922, 433] width 42 height 11
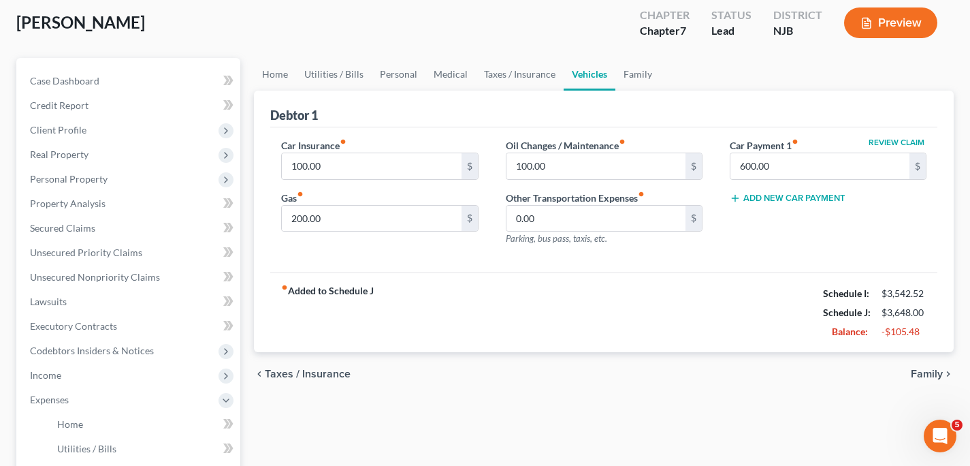
scroll to position [83, 0]
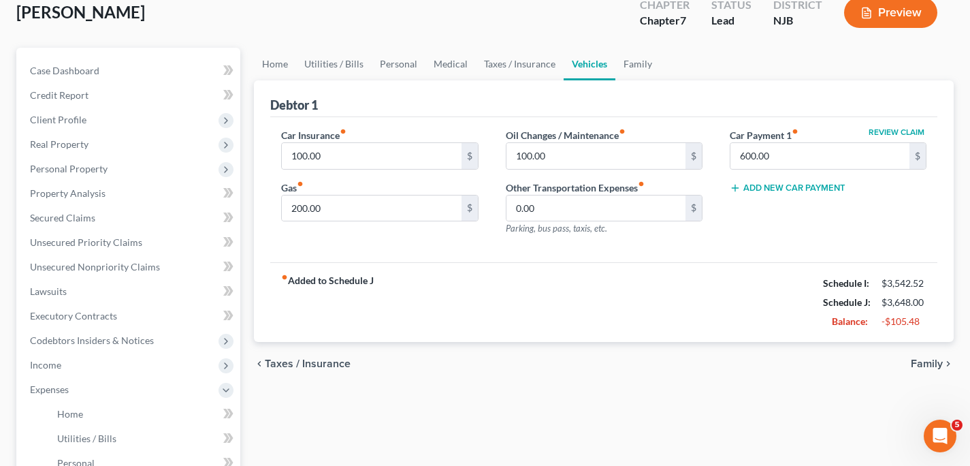
click at [925, 360] on span "Family" at bounding box center [927, 363] width 32 height 11
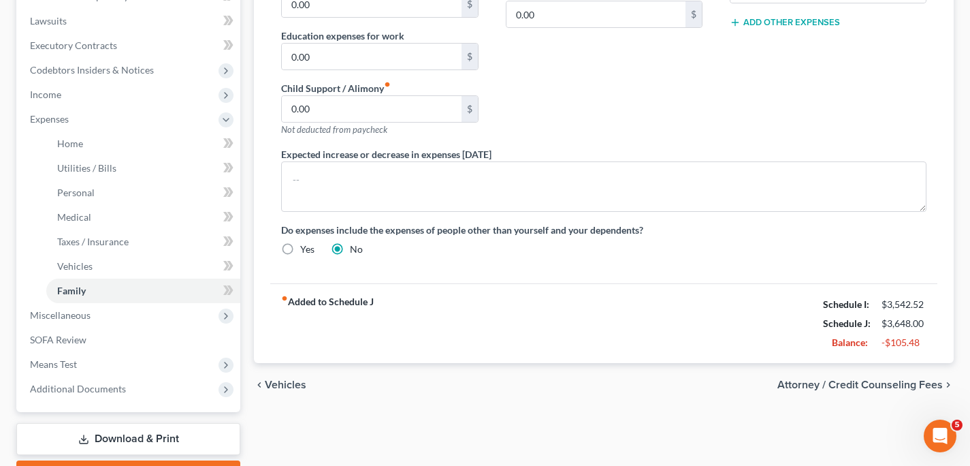
scroll to position [404, 0]
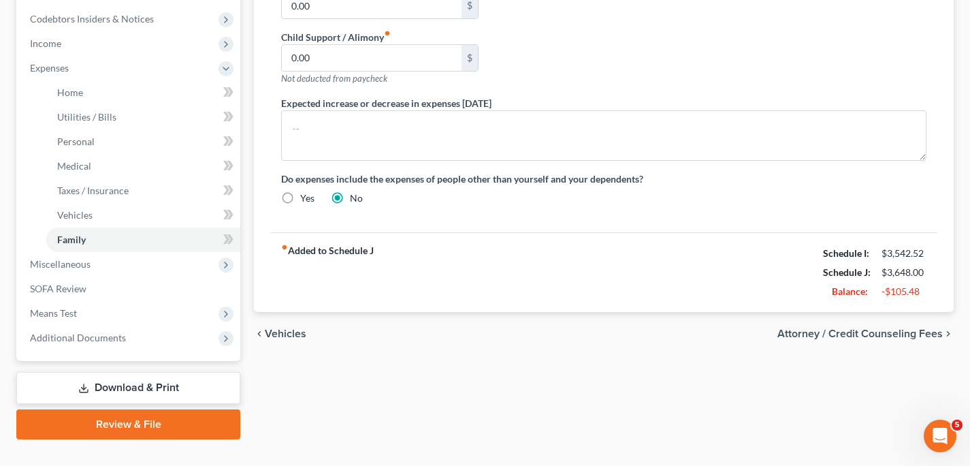
click at [890, 334] on span "Attorney / Credit Counseling Fees" at bounding box center [859, 333] width 165 height 11
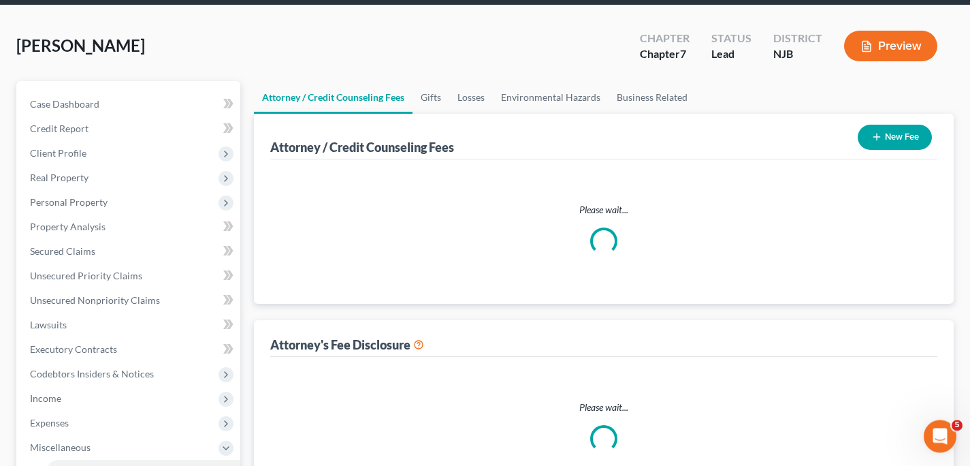
select select "0"
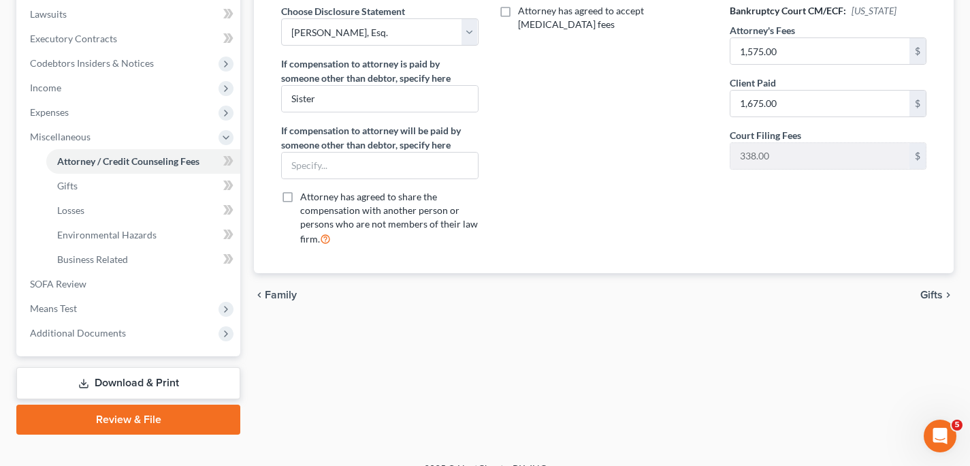
scroll to position [379, 0]
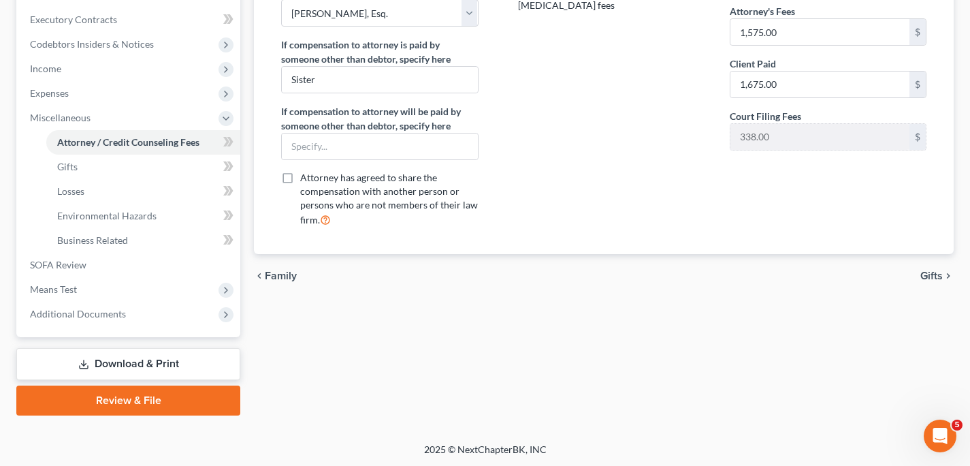
click at [930, 276] on span "Gifts" at bounding box center [931, 275] width 22 height 11
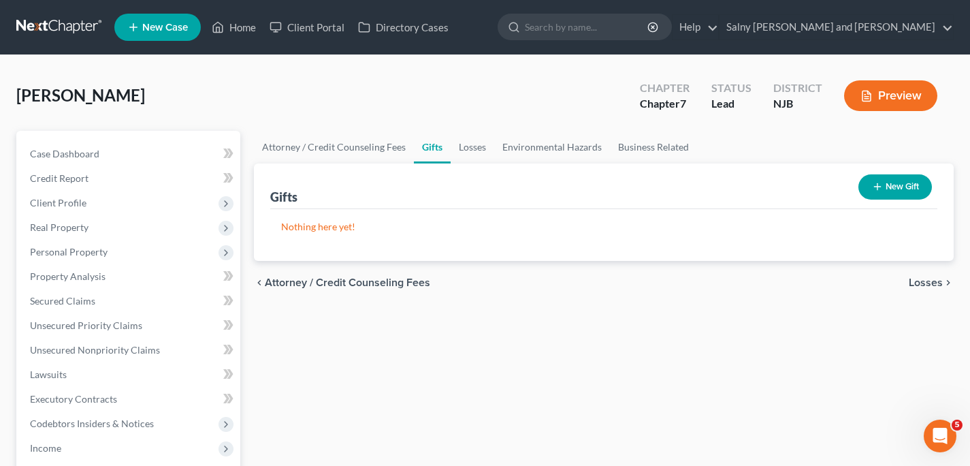
click at [927, 283] on span "Losses" at bounding box center [926, 282] width 34 height 11
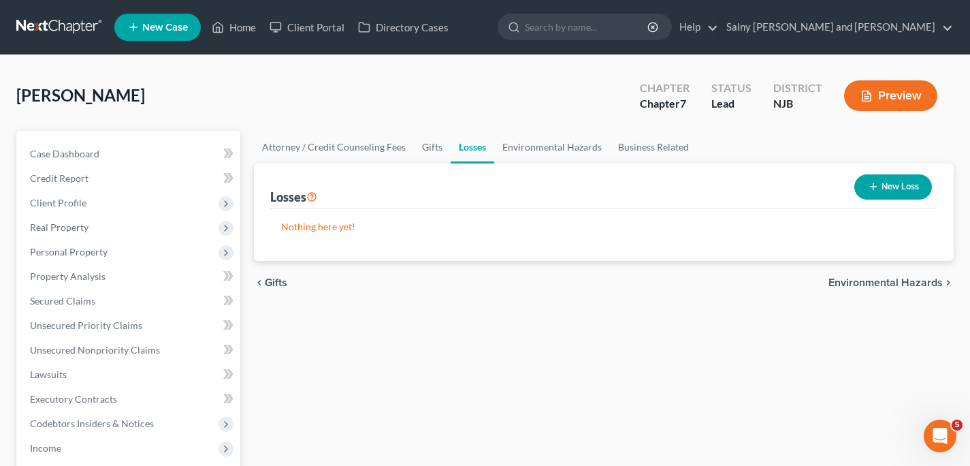
click at [912, 280] on span "Environmental Hazards" at bounding box center [886, 282] width 114 height 11
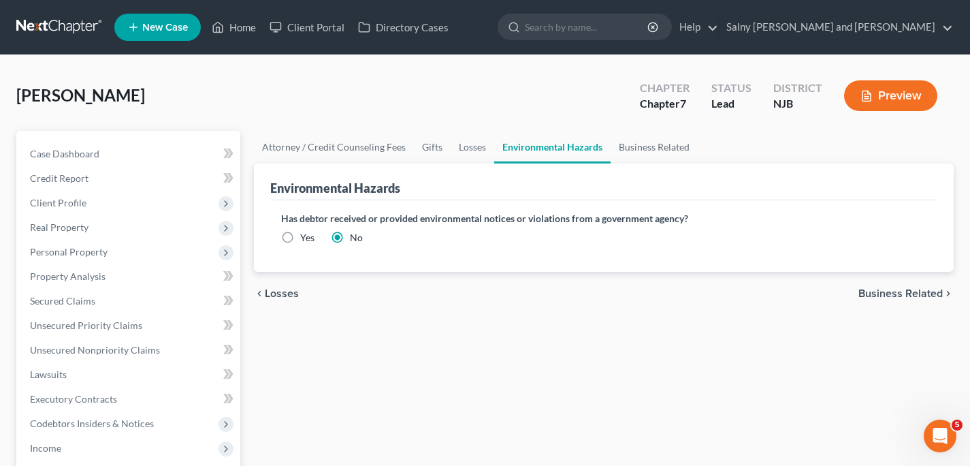
click at [894, 291] on span "Business Related" at bounding box center [900, 293] width 84 height 11
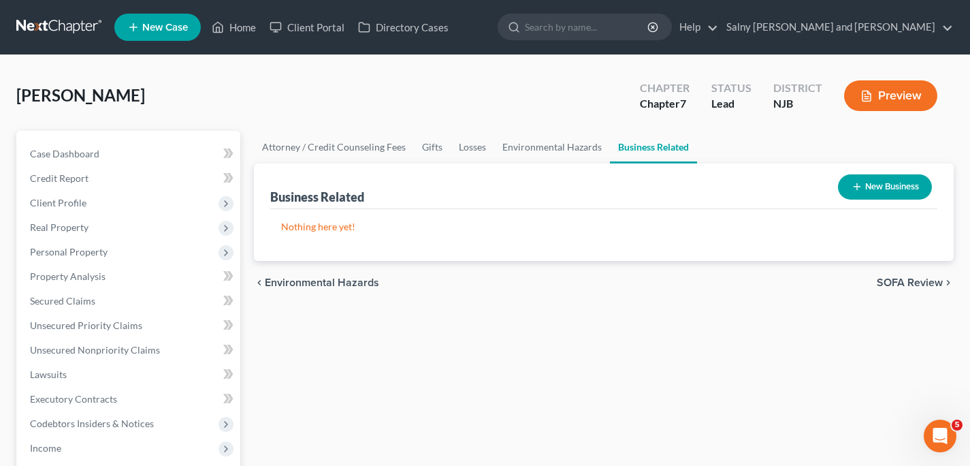
click at [896, 281] on span "SOFA Review" at bounding box center [910, 282] width 66 height 11
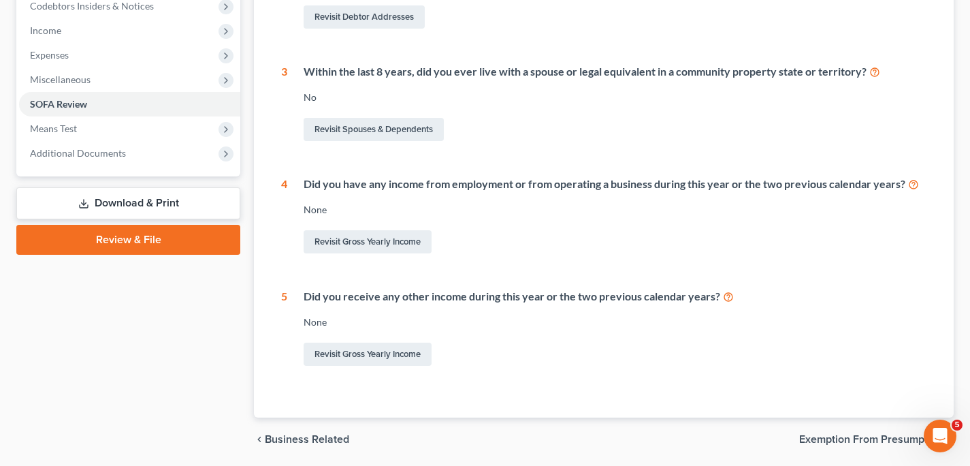
scroll to position [464, 0]
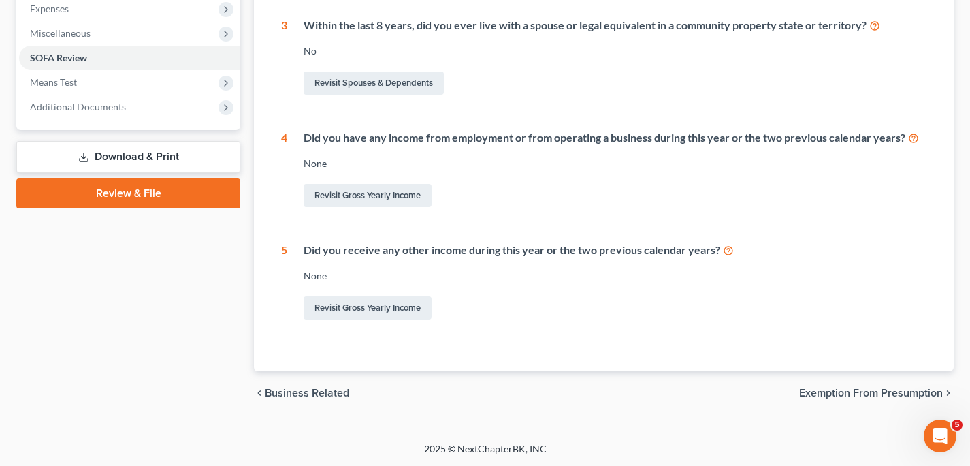
click at [819, 393] on span "Exemption from Presumption" at bounding box center [871, 392] width 144 height 11
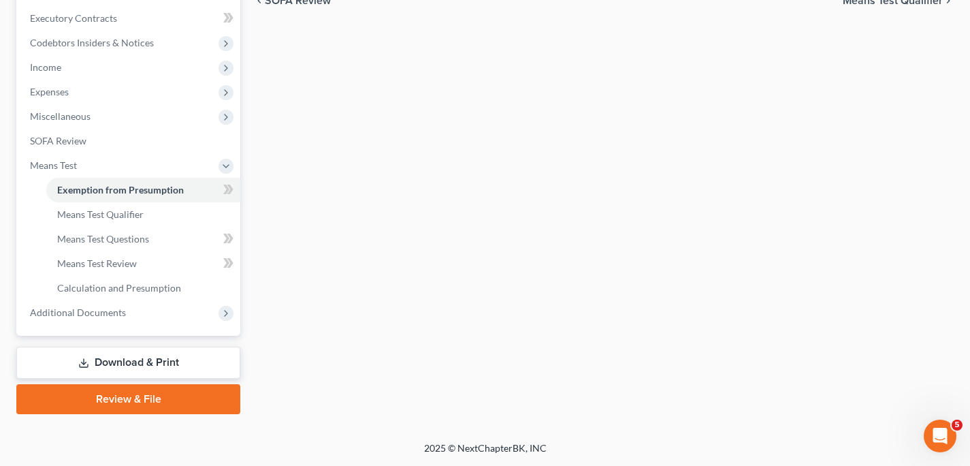
radio input "true"
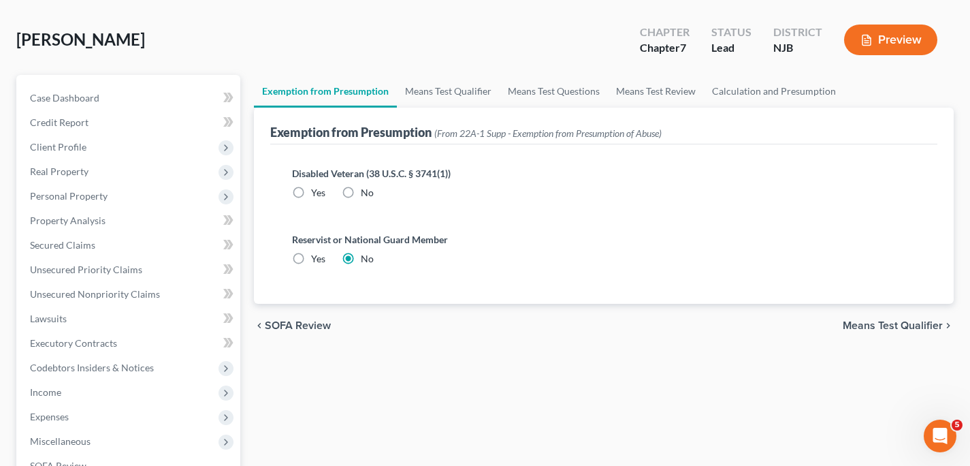
scroll to position [50, 0]
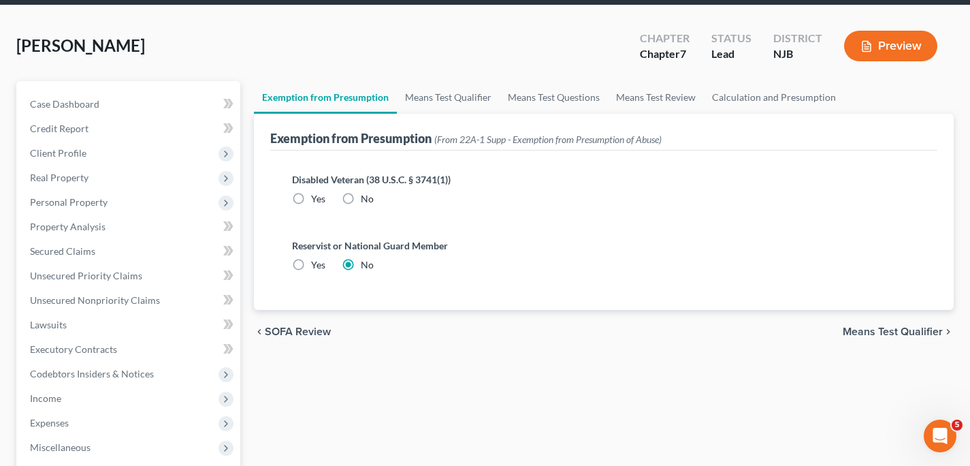
click at [361, 196] on label "No" at bounding box center [367, 199] width 13 height 14
click at [366, 196] on input "No" at bounding box center [370, 196] width 9 height 9
radio input "true"
click at [858, 330] on span "Means Test Qualifier" at bounding box center [893, 331] width 100 height 11
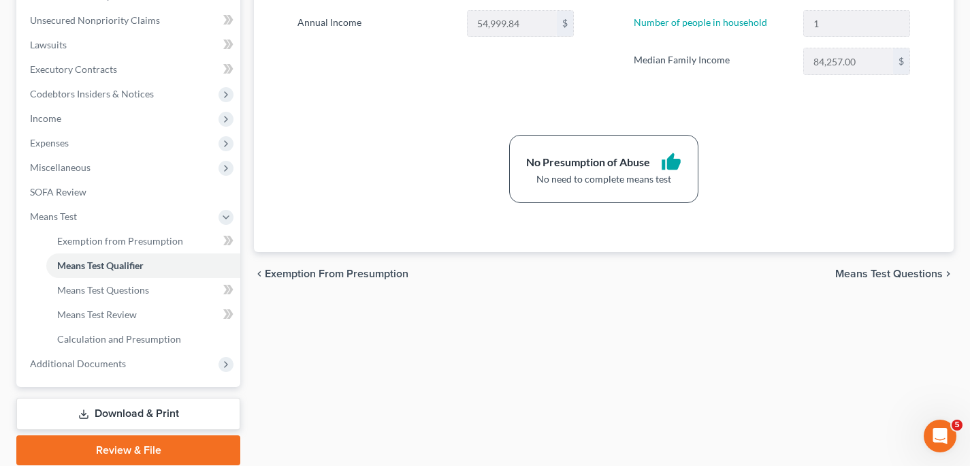
scroll to position [331, 0]
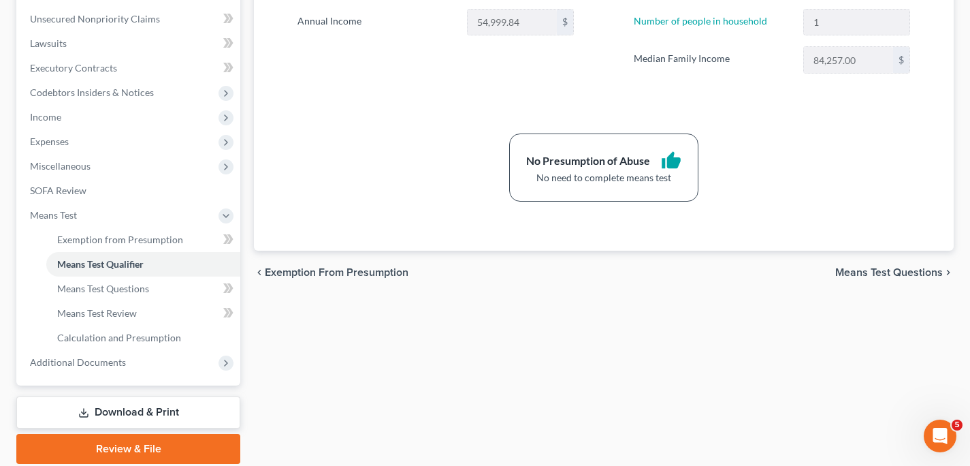
click at [879, 270] on span "Means Test Questions" at bounding box center [889, 272] width 108 height 11
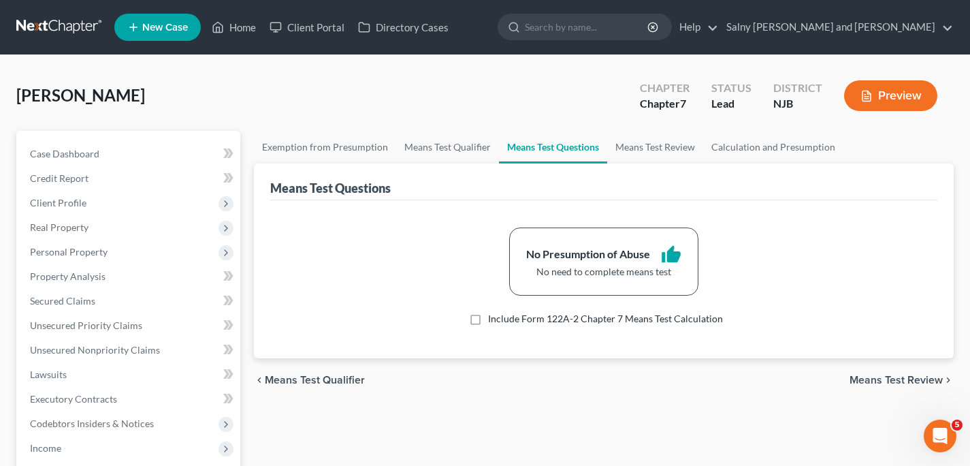
click at [881, 379] on span "Means Test Review" at bounding box center [896, 379] width 93 height 11
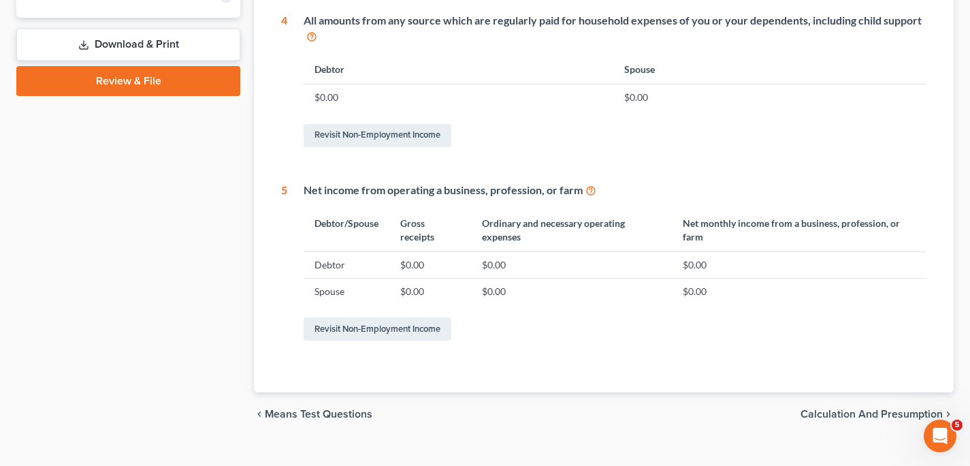
scroll to position [720, 0]
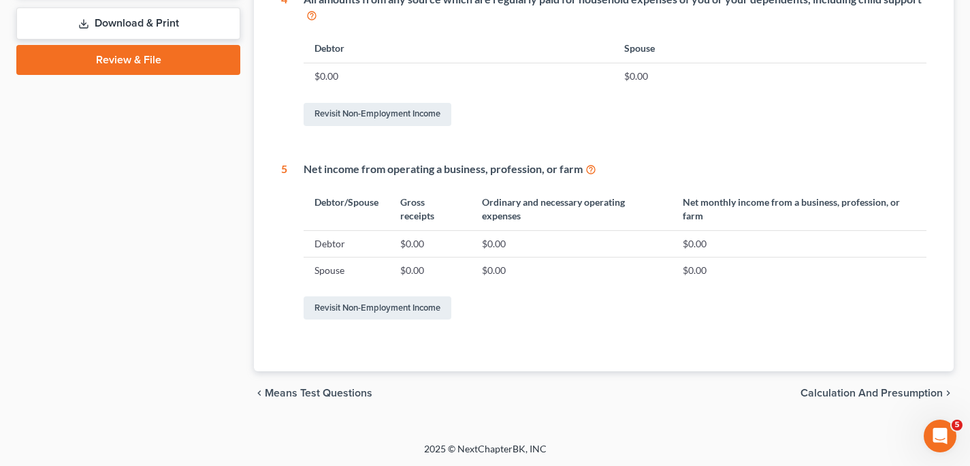
click at [820, 391] on span "Calculation and Presumption" at bounding box center [872, 392] width 142 height 11
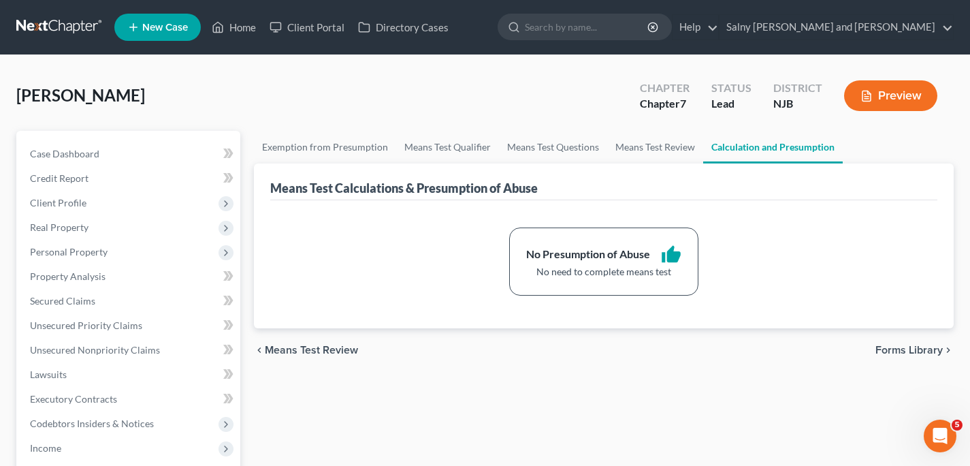
click at [882, 348] on span "Forms Library" at bounding box center [908, 349] width 67 height 11
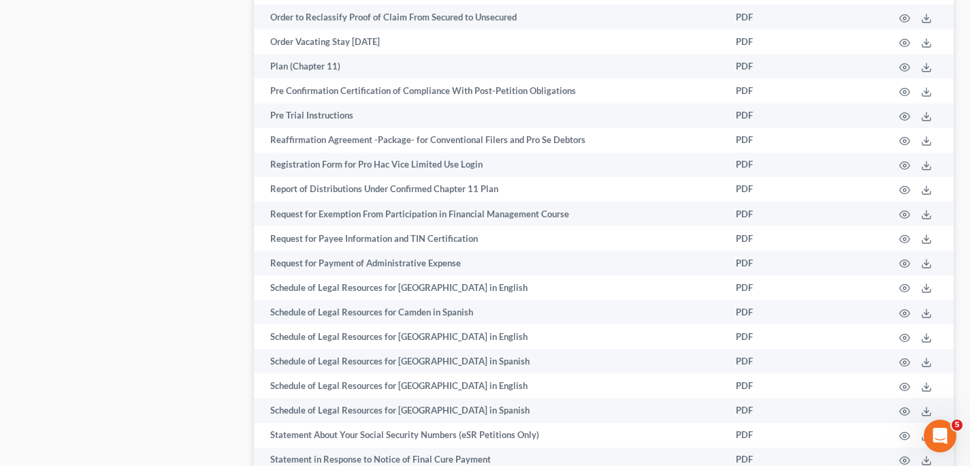
scroll to position [4428, 0]
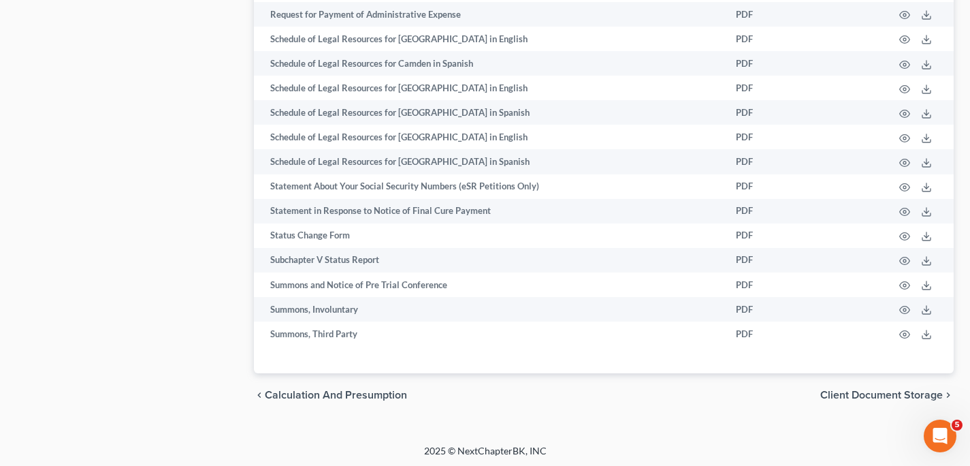
click at [875, 393] on span "Client Document Storage" at bounding box center [881, 394] width 123 height 11
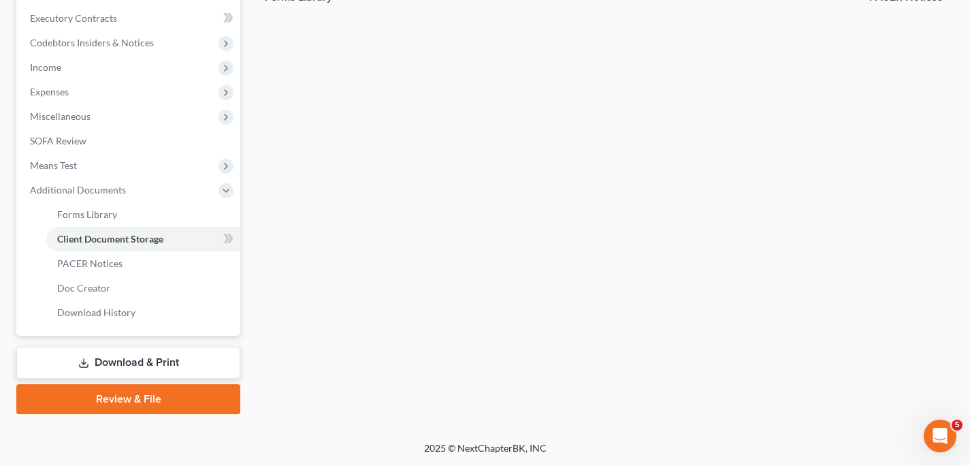
scroll to position [379, 0]
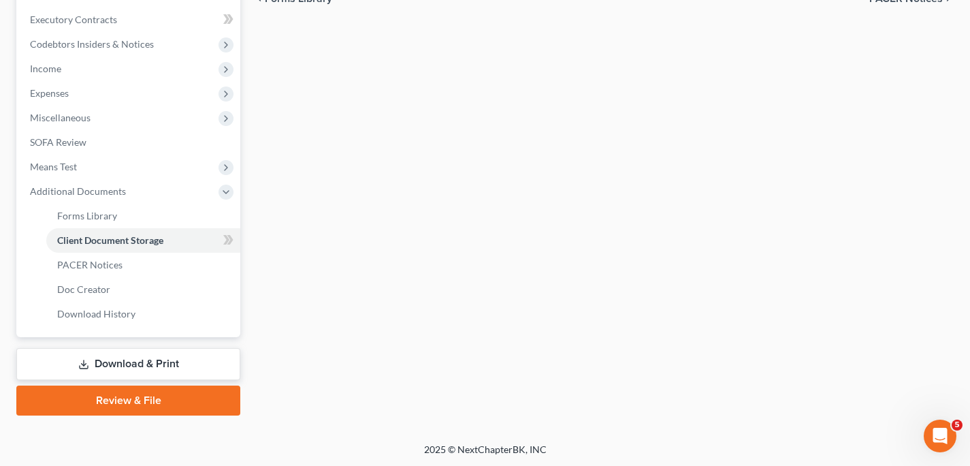
select select "9"
click at [136, 403] on link "Review & File" at bounding box center [128, 400] width 224 height 30
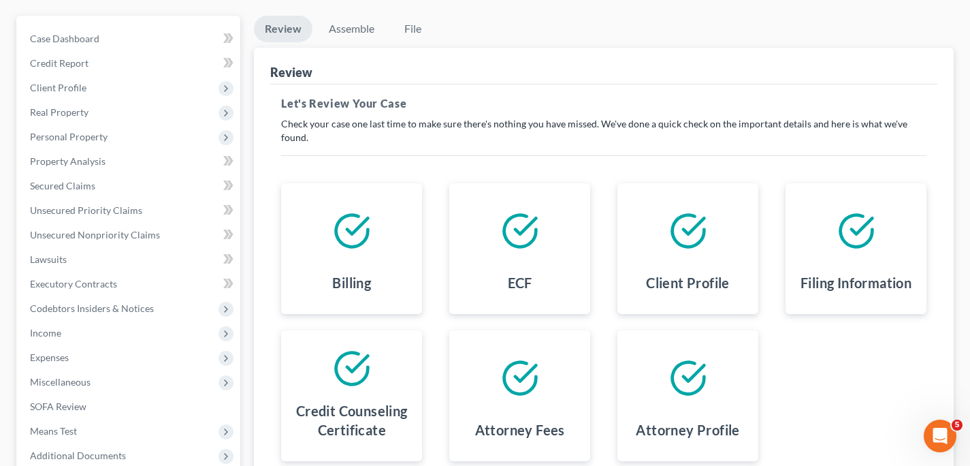
scroll to position [257, 0]
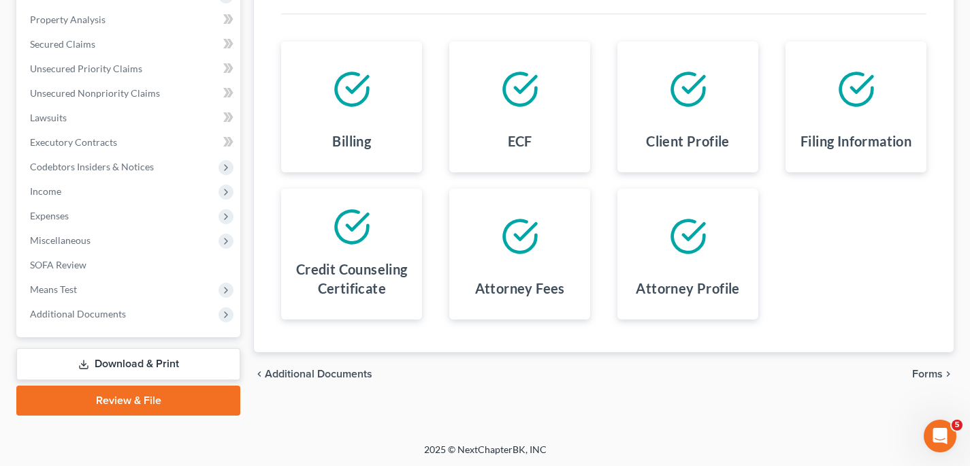
click at [929, 374] on span "Forms" at bounding box center [927, 373] width 31 height 11
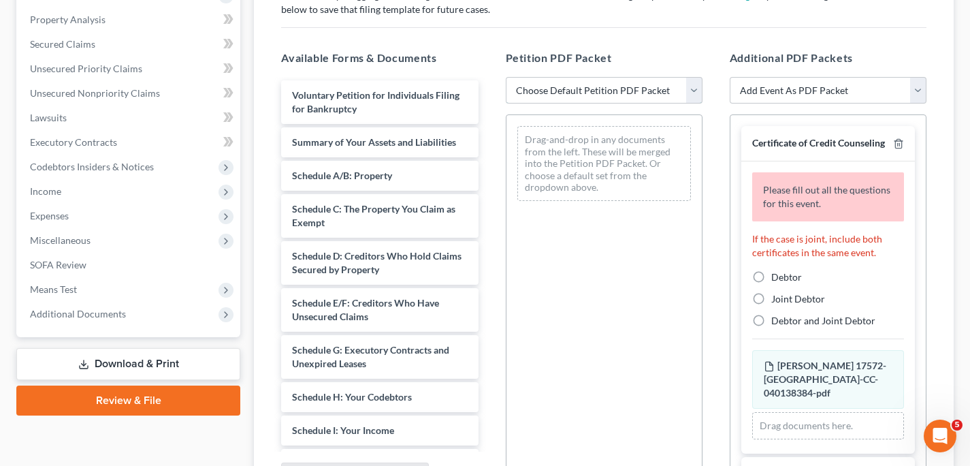
select select "0"
click option "Complete Bankruptcy Petition (all forms and schedules)" at bounding box center [0, 0] width 0 height 0
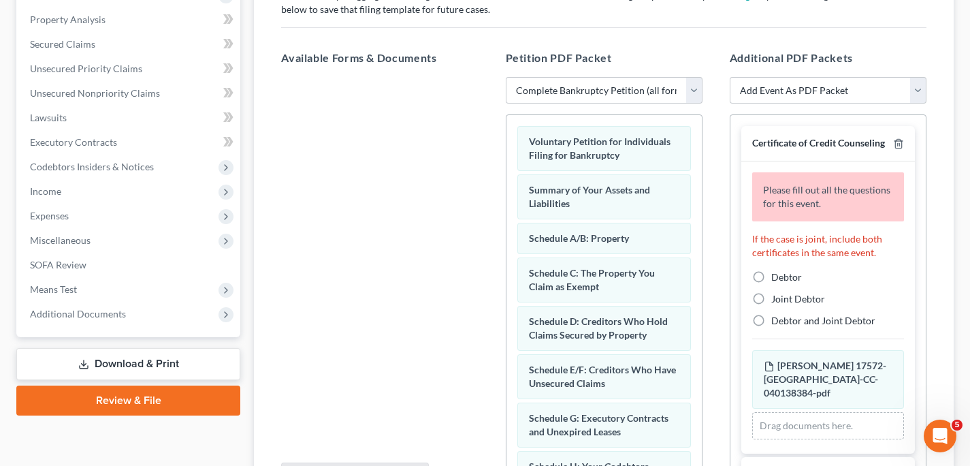
click at [771, 284] on label "Debtor" at bounding box center [786, 277] width 31 height 14
click at [777, 279] on input "Debtor" at bounding box center [781, 274] width 9 height 9
radio input "true"
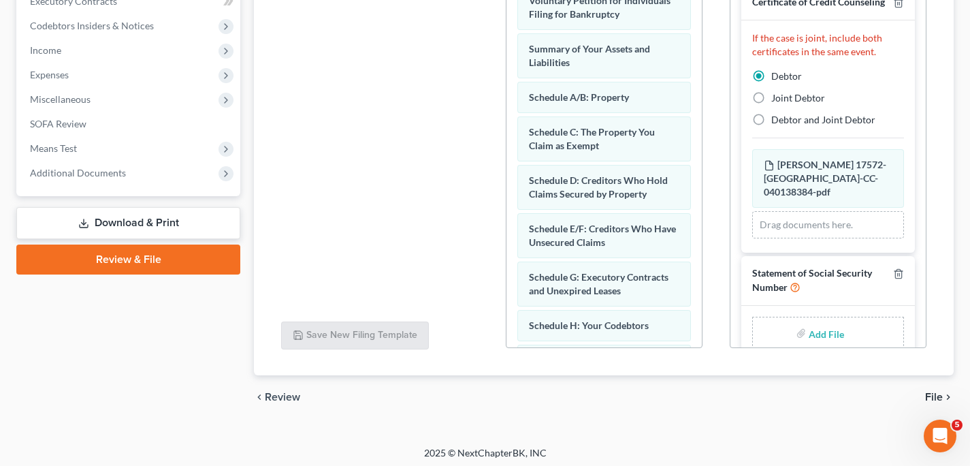
scroll to position [402, 0]
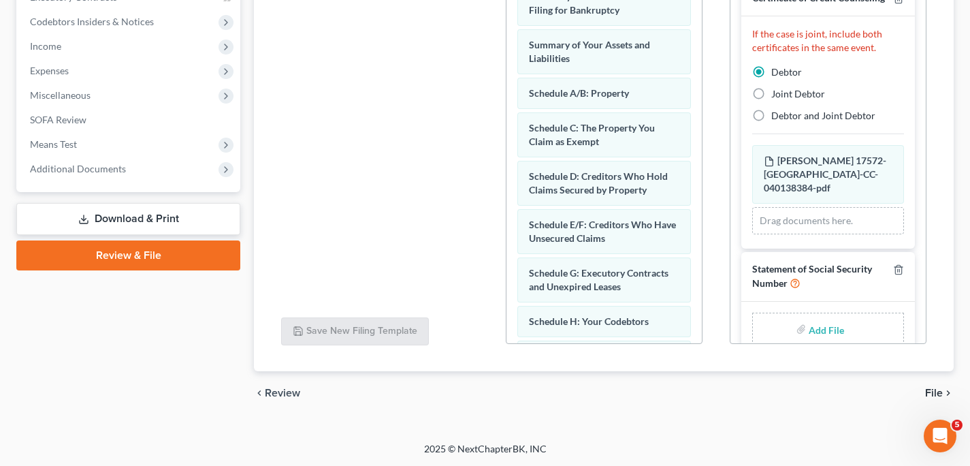
click at [931, 391] on span "File" at bounding box center [934, 392] width 18 height 11
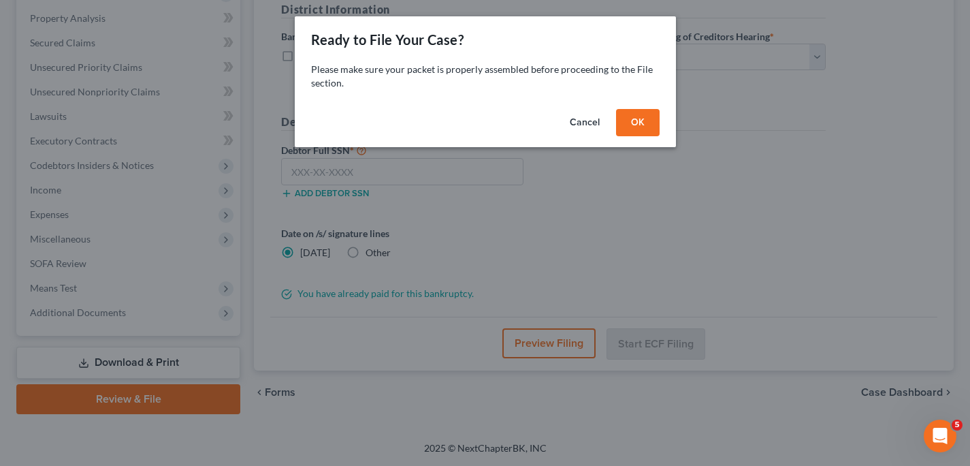
scroll to position [257, 0]
click at [648, 123] on button "OK" at bounding box center [643, 122] width 44 height 27
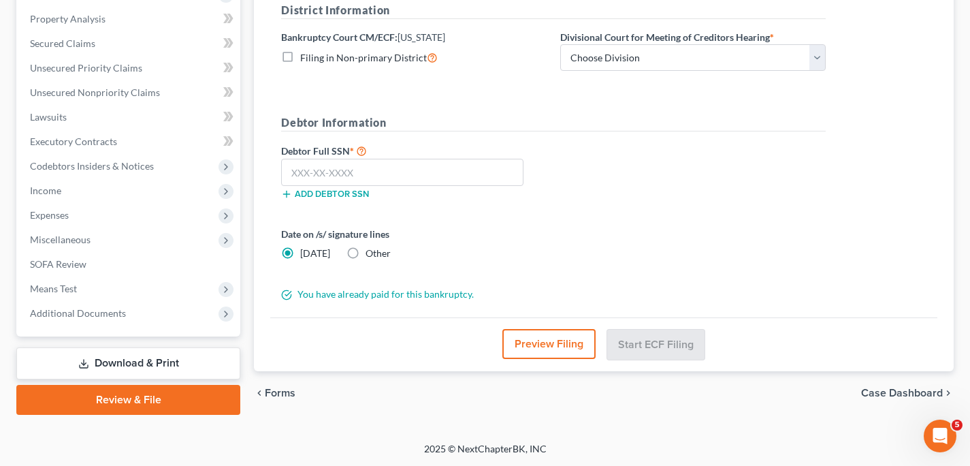
click at [366, 255] on label "Other" at bounding box center [378, 253] width 25 height 14
click at [371, 255] on input "Other" at bounding box center [375, 250] width 9 height 9
radio input "true"
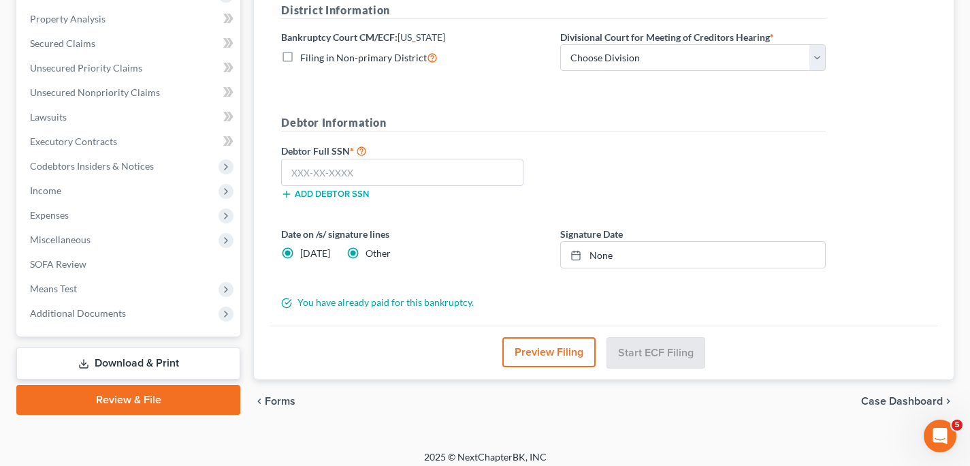
radio input "false"
click at [600, 252] on link "None" at bounding box center [693, 255] width 264 height 26
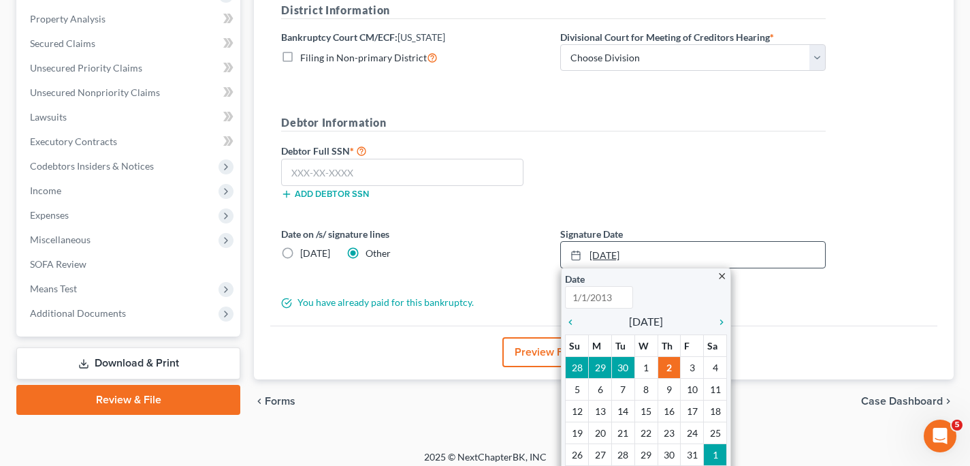
type input "[DATE]"
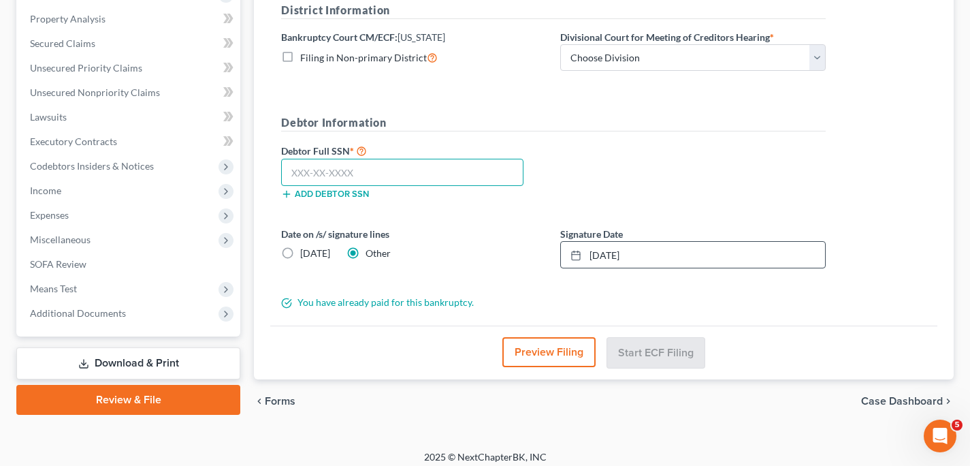
click at [329, 176] on input "text" at bounding box center [402, 172] width 242 height 27
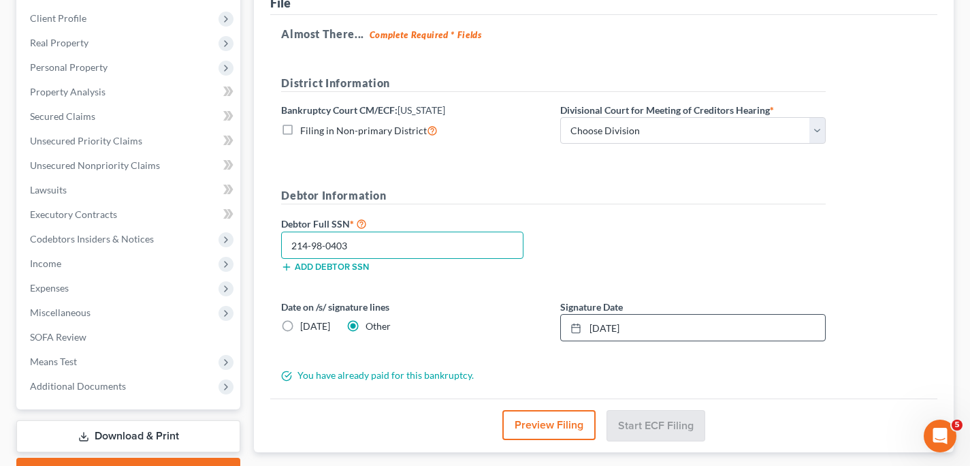
scroll to position [160, 0]
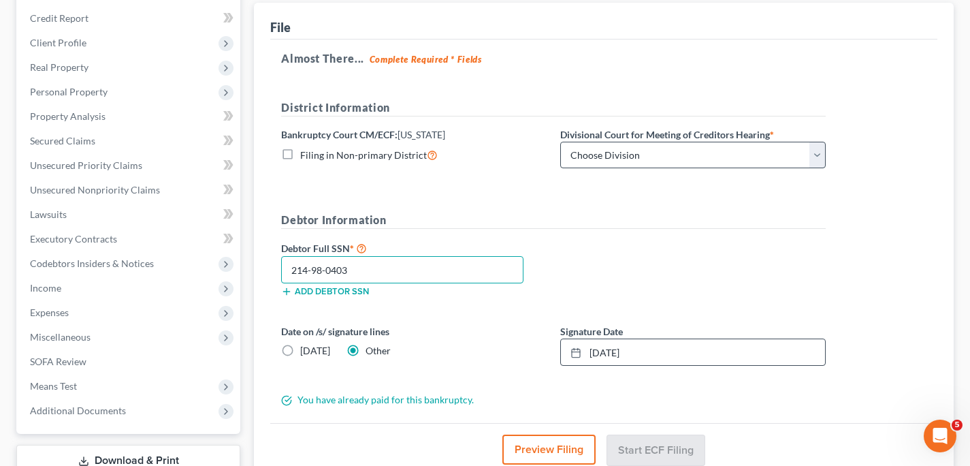
type input "214-98-0403"
select select "2"
click option "[GEOGRAPHIC_DATA]" at bounding box center [0, 0] width 0 height 0
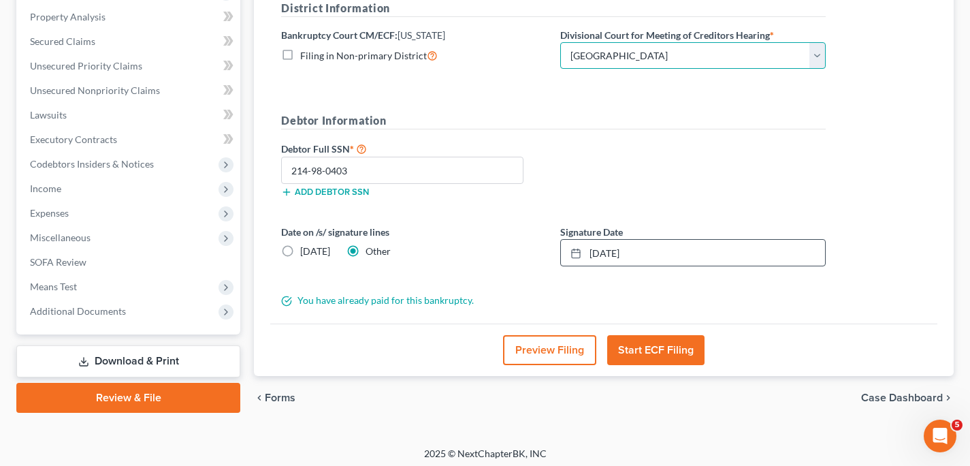
scroll to position [264, 0]
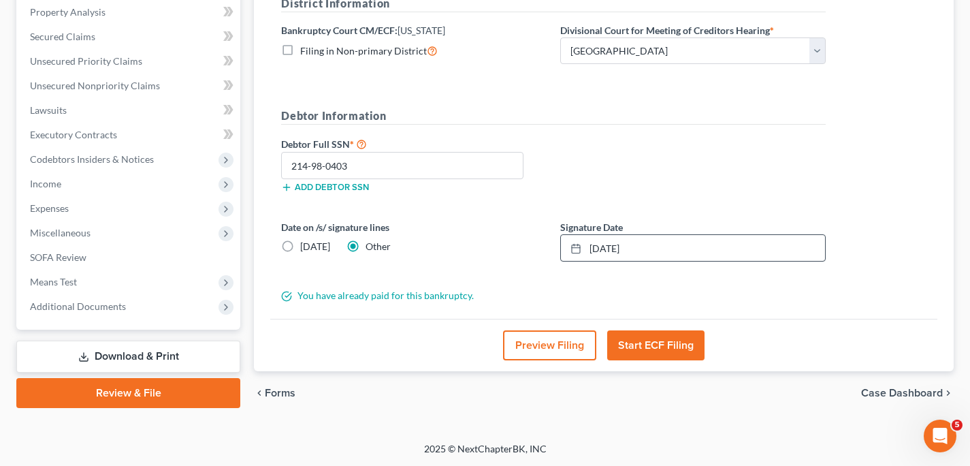
click at [645, 345] on button "Start ECF Filing" at bounding box center [655, 345] width 97 height 30
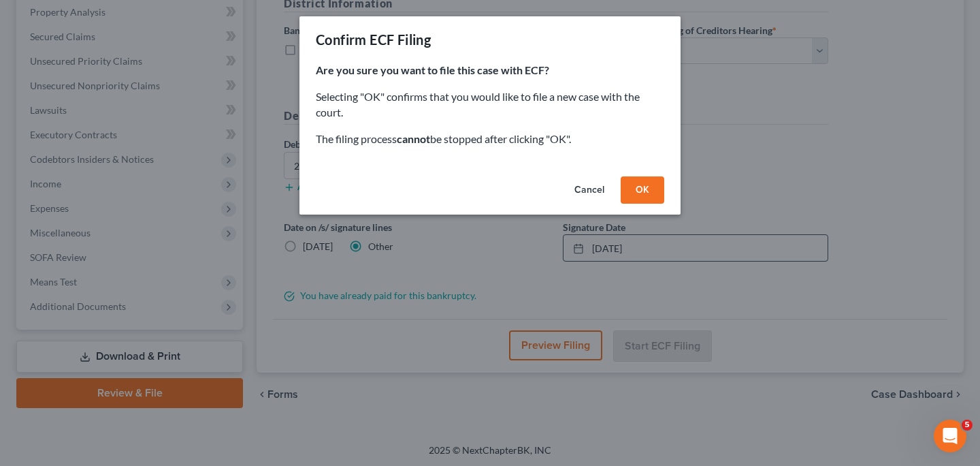
click at [639, 187] on button "OK" at bounding box center [643, 189] width 44 height 27
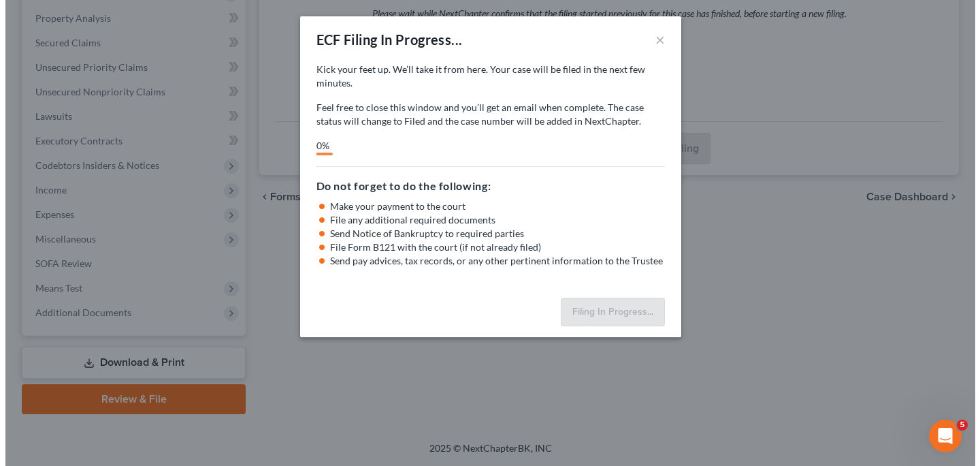
scroll to position [257, 0]
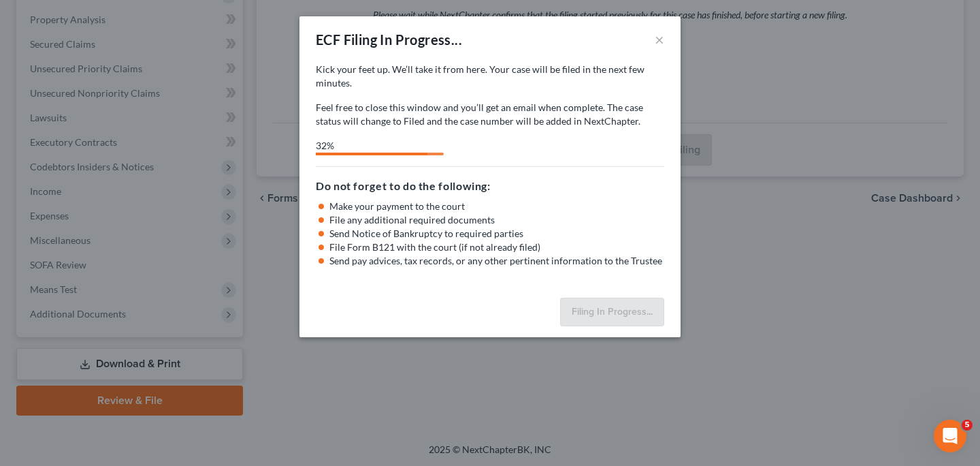
select select "2"
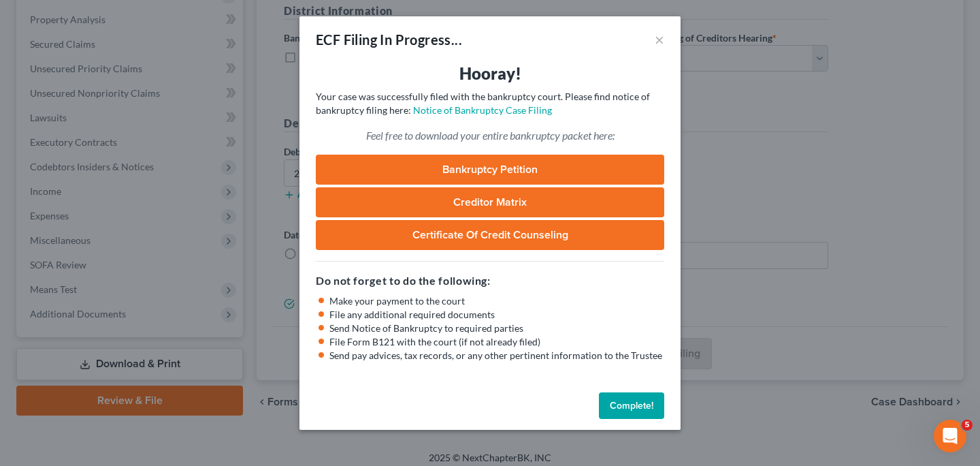
click at [539, 170] on link "Bankruptcy Petition" at bounding box center [490, 170] width 349 height 30
click at [428, 164] on link "Bankruptcy Petition" at bounding box center [490, 170] width 349 height 30
